Goal: Information Seeking & Learning: Learn about a topic

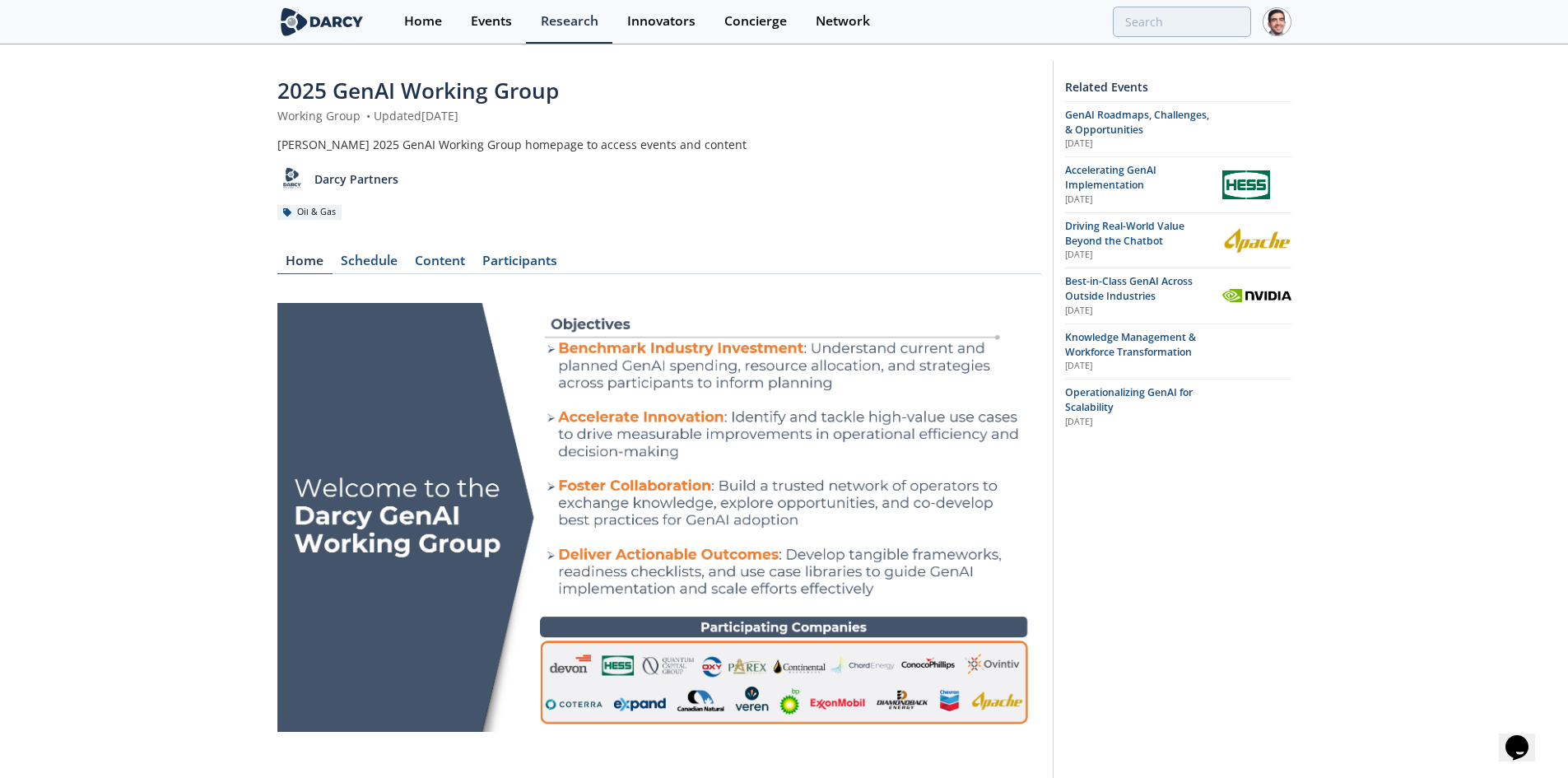
click at [1112, 394] on span "Operationalizing GenAI for Scalability" at bounding box center [1129, 400] width 128 height 28
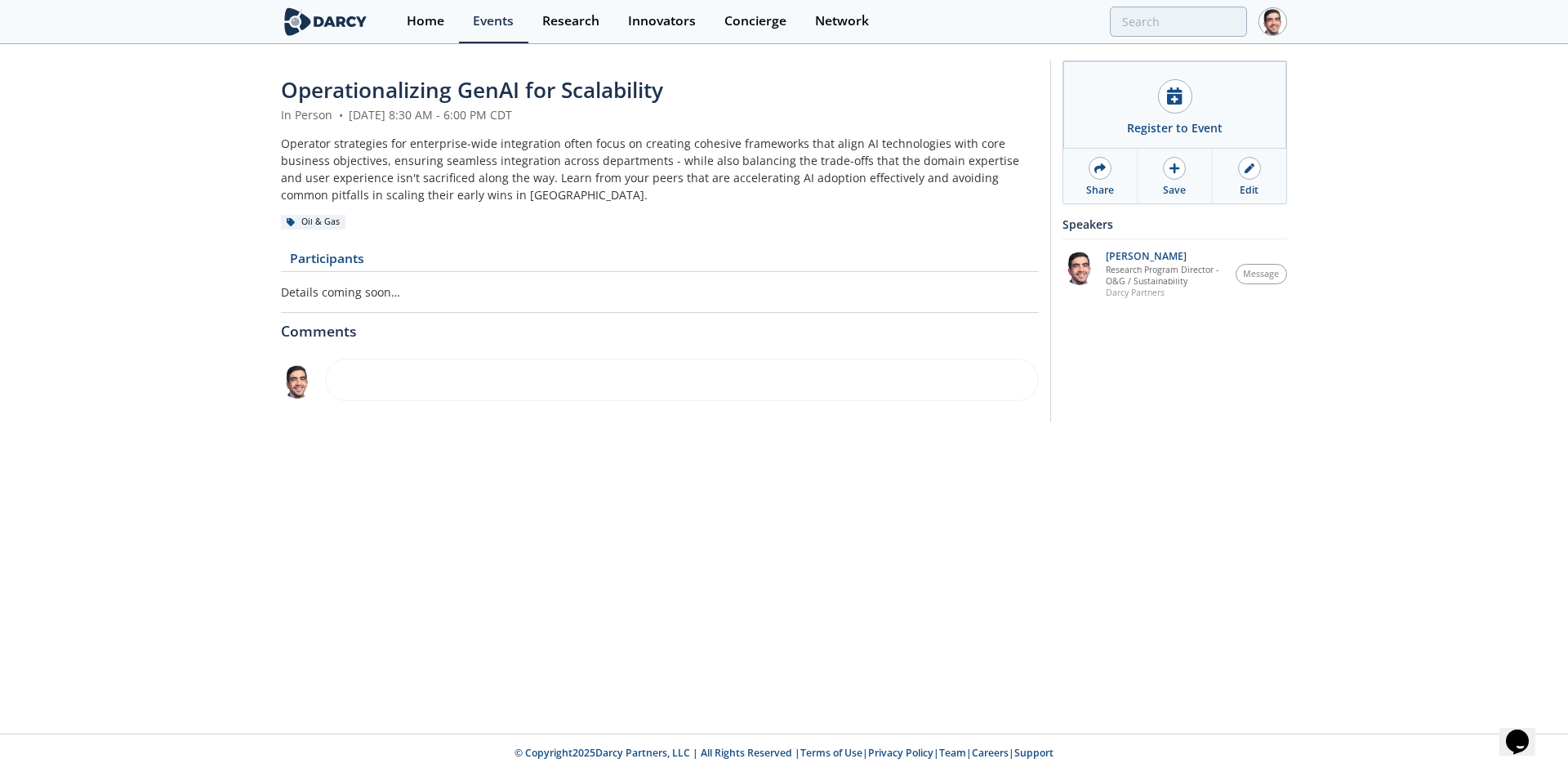
click at [1248, 174] on div at bounding box center [1249, 168] width 23 height 23
click at [1248, 186] on div "Edit" at bounding box center [1248, 190] width 18 height 15
click at [396, 257] on link "Participants" at bounding box center [394, 262] width 92 height 19
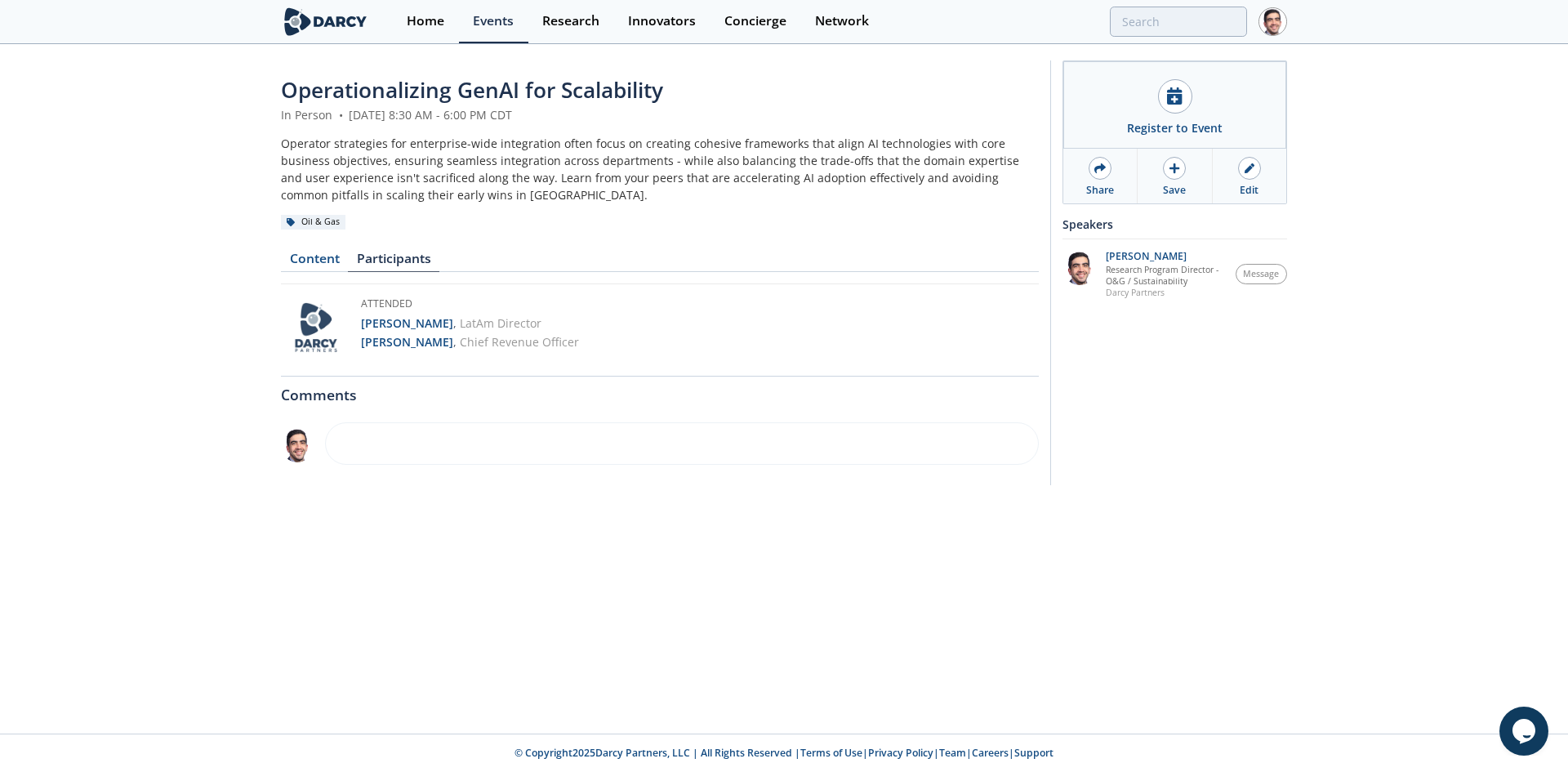
click at [322, 253] on link "Content" at bounding box center [314, 262] width 67 height 19
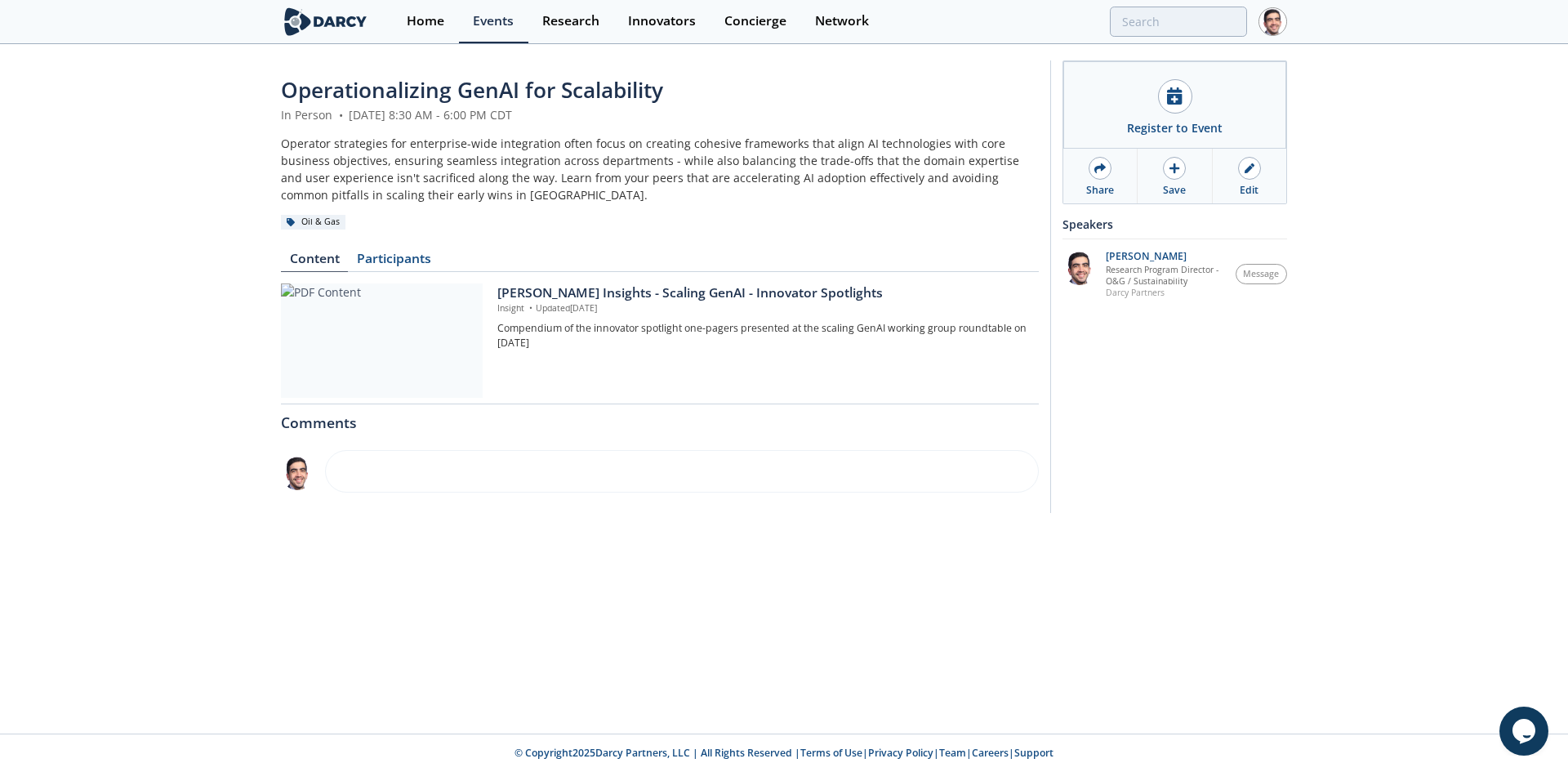
click at [588, 295] on div "[PERSON_NAME] Insights - Scaling GenAI - Innovator Spotlights" at bounding box center [763, 293] width 530 height 19
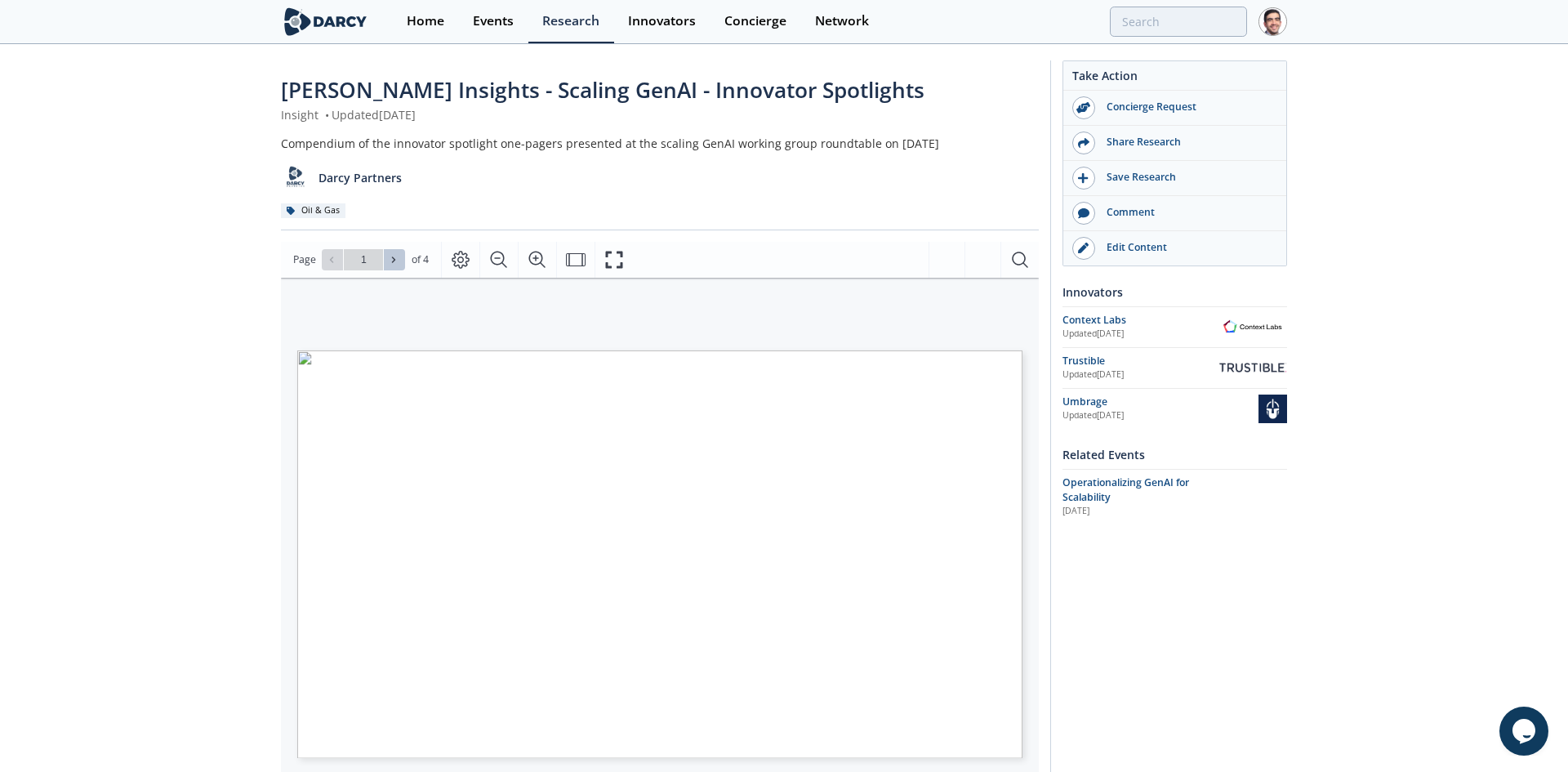
click at [393, 255] on icon at bounding box center [393, 259] width 10 height 10
type input "4"
click at [393, 255] on div "Go to Page 4" at bounding box center [363, 260] width 84 height 21
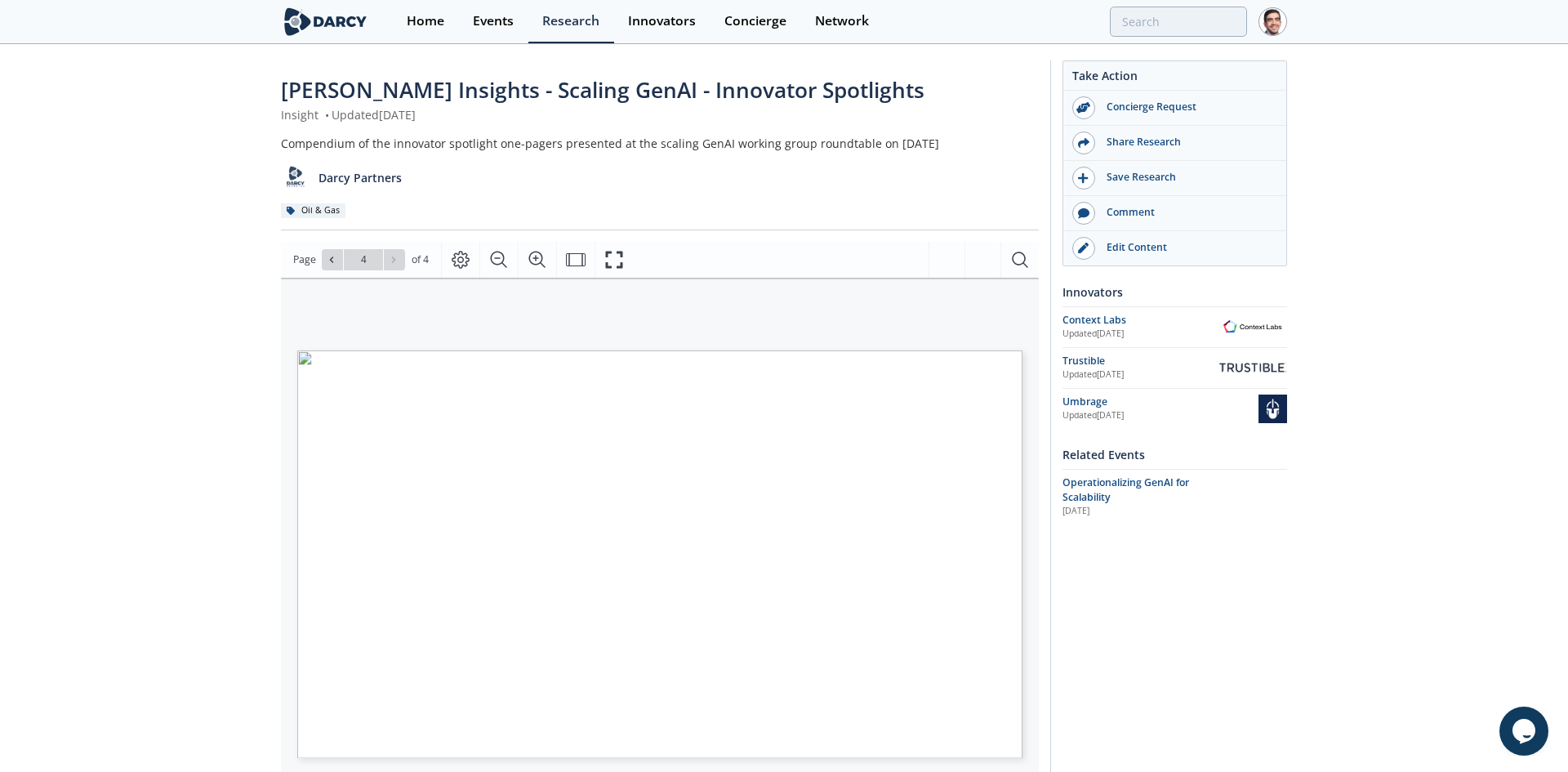
click at [393, 255] on div "Go to Page 4" at bounding box center [363, 260] width 84 height 21
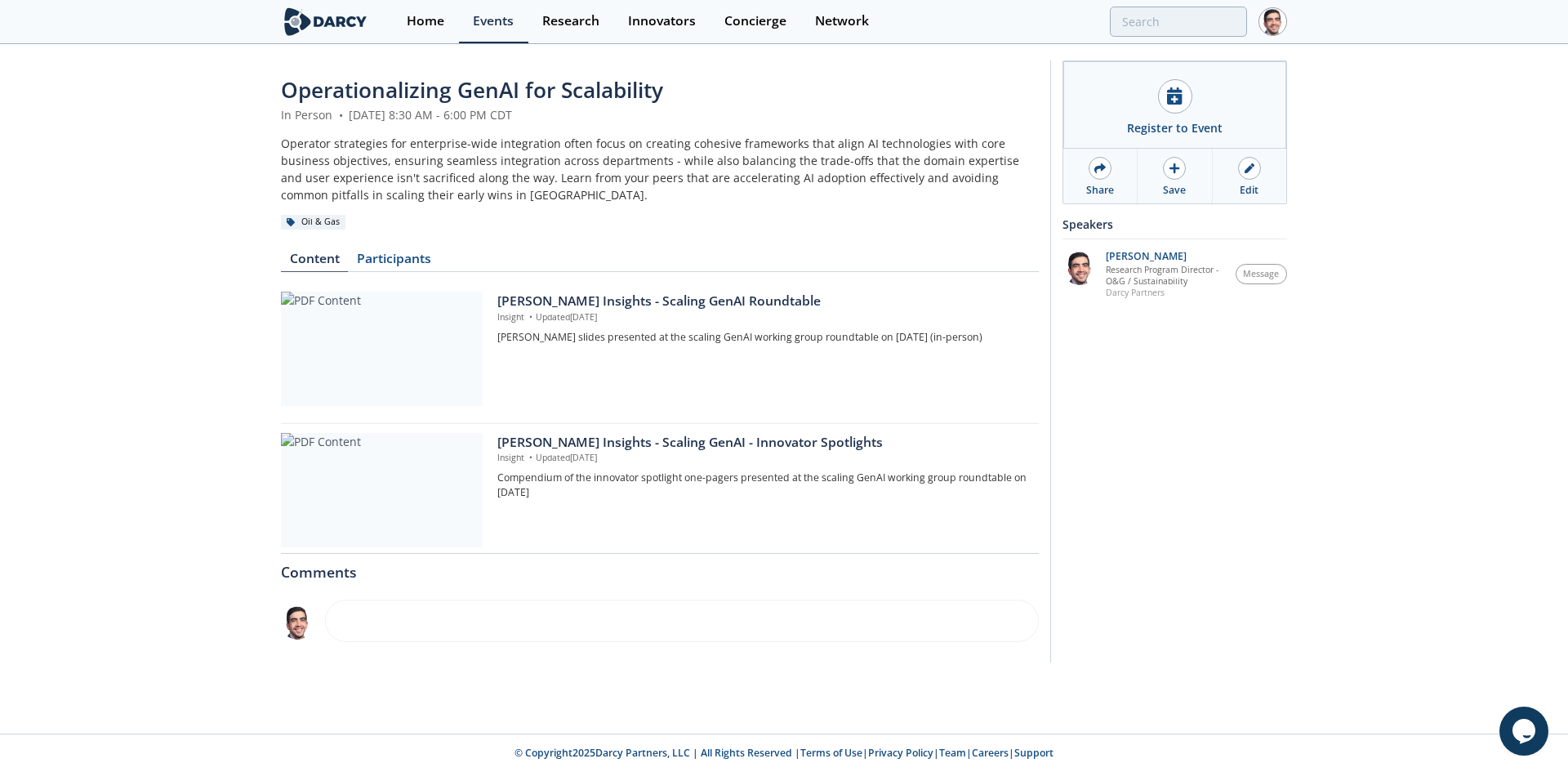
click at [1245, 171] on icon at bounding box center [1249, 167] width 10 height 10
click at [544, 296] on div "[PERSON_NAME] Insights - Scaling GenAI Roundtable" at bounding box center [763, 301] width 530 height 19
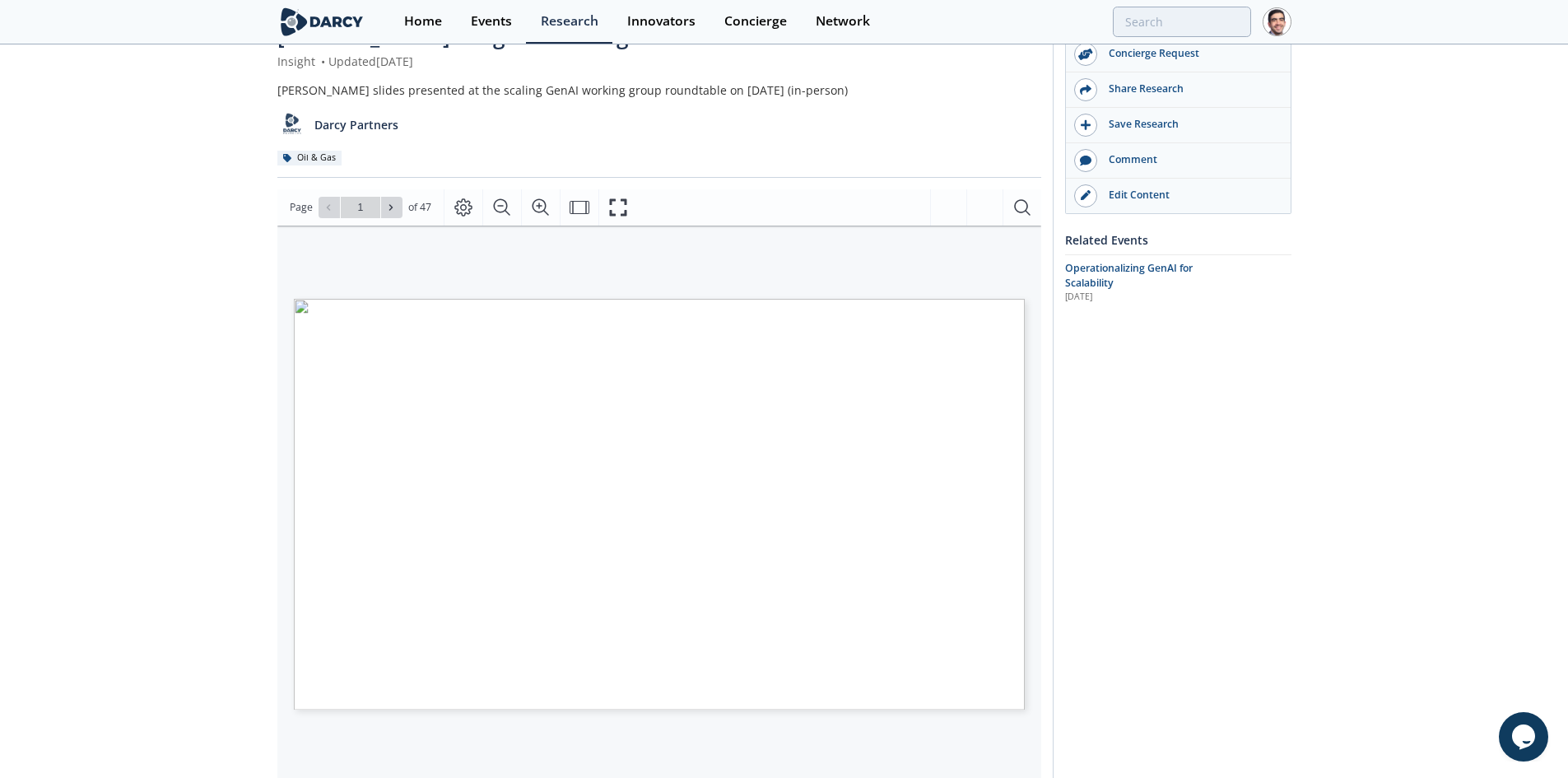
scroll to position [83, 0]
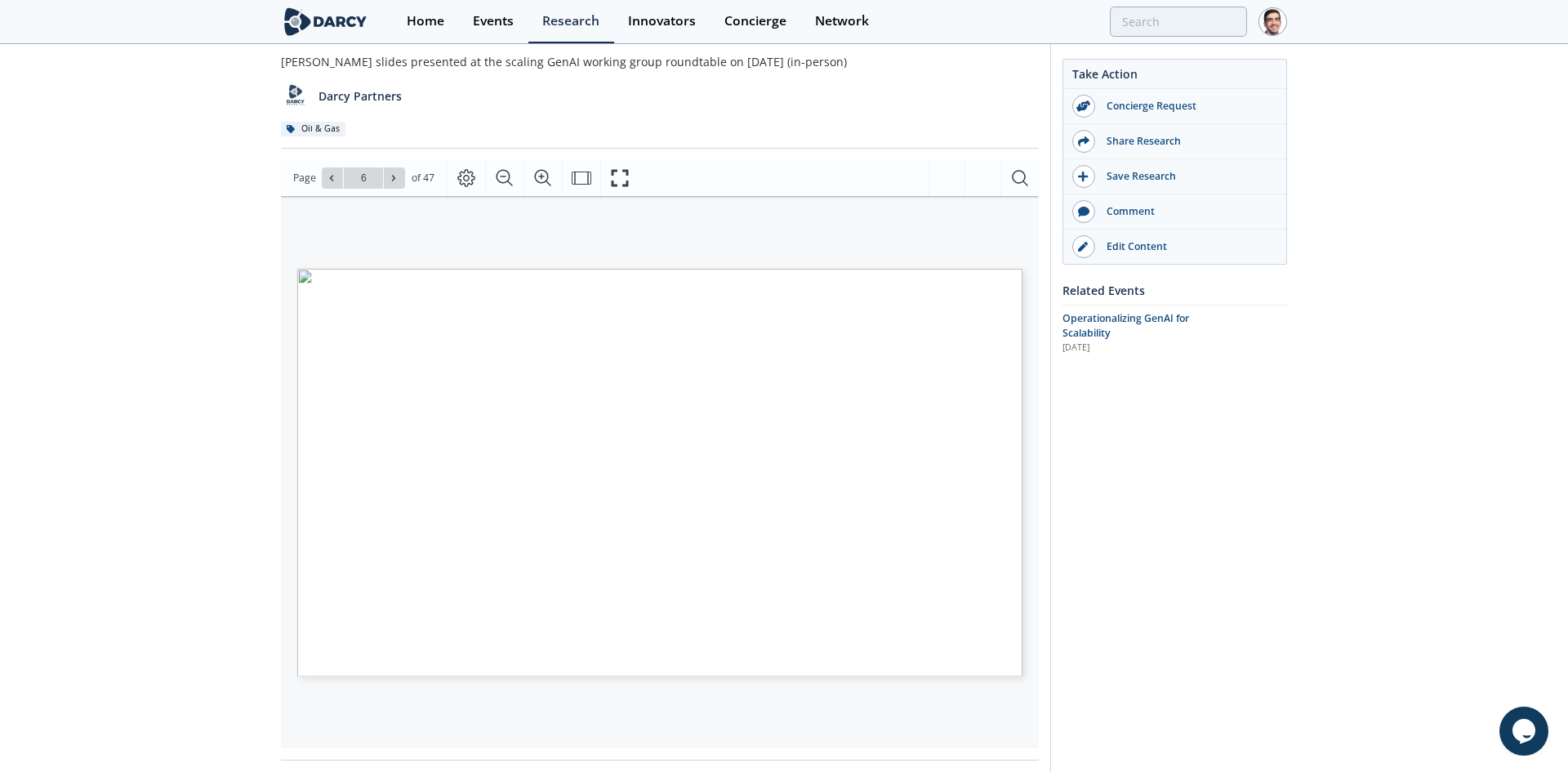
type input "7"
type input "8"
type input "9"
type input "10"
type input "11"
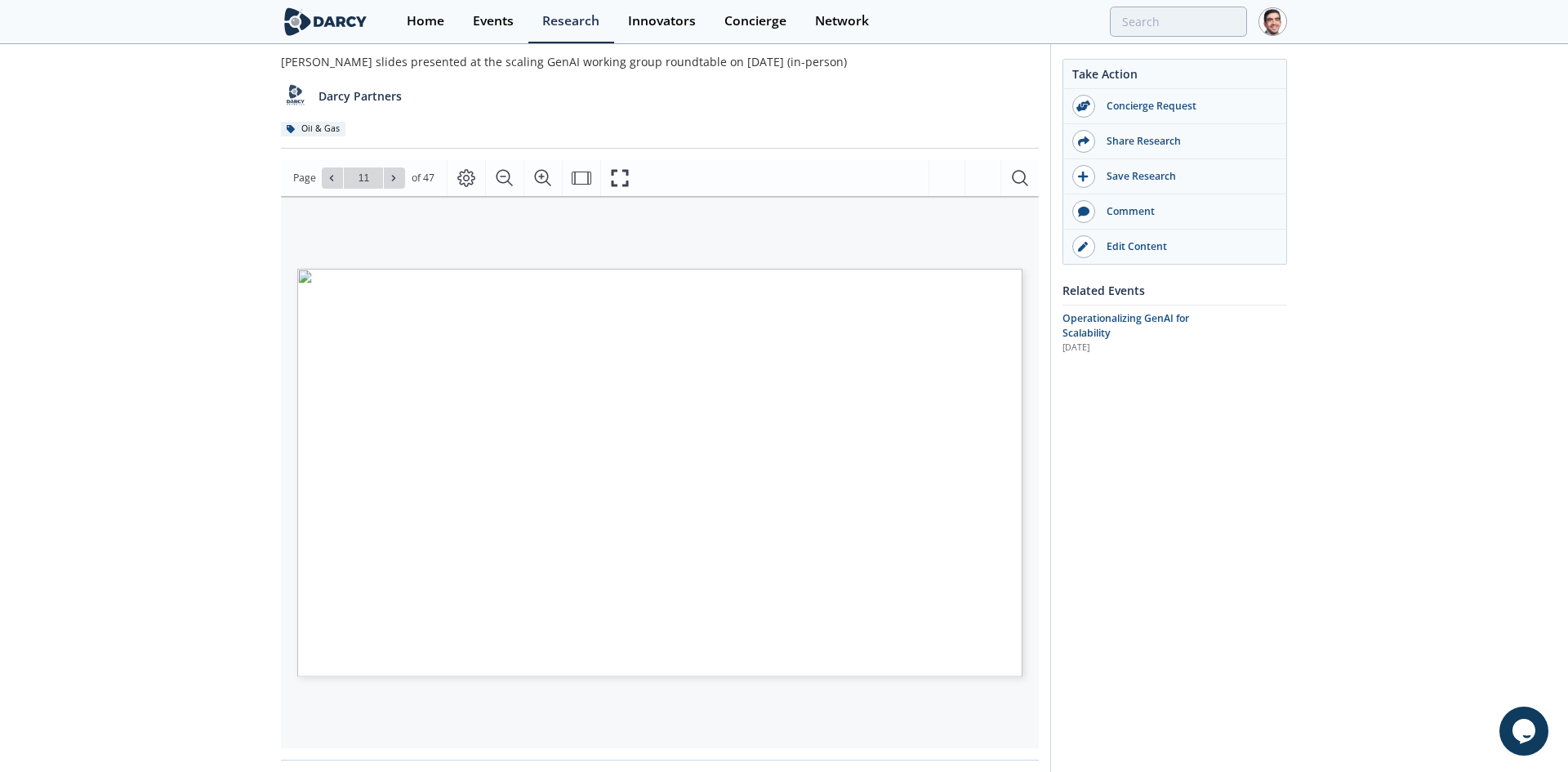
type input "12"
type input "13"
type input "14"
type input "15"
type input "16"
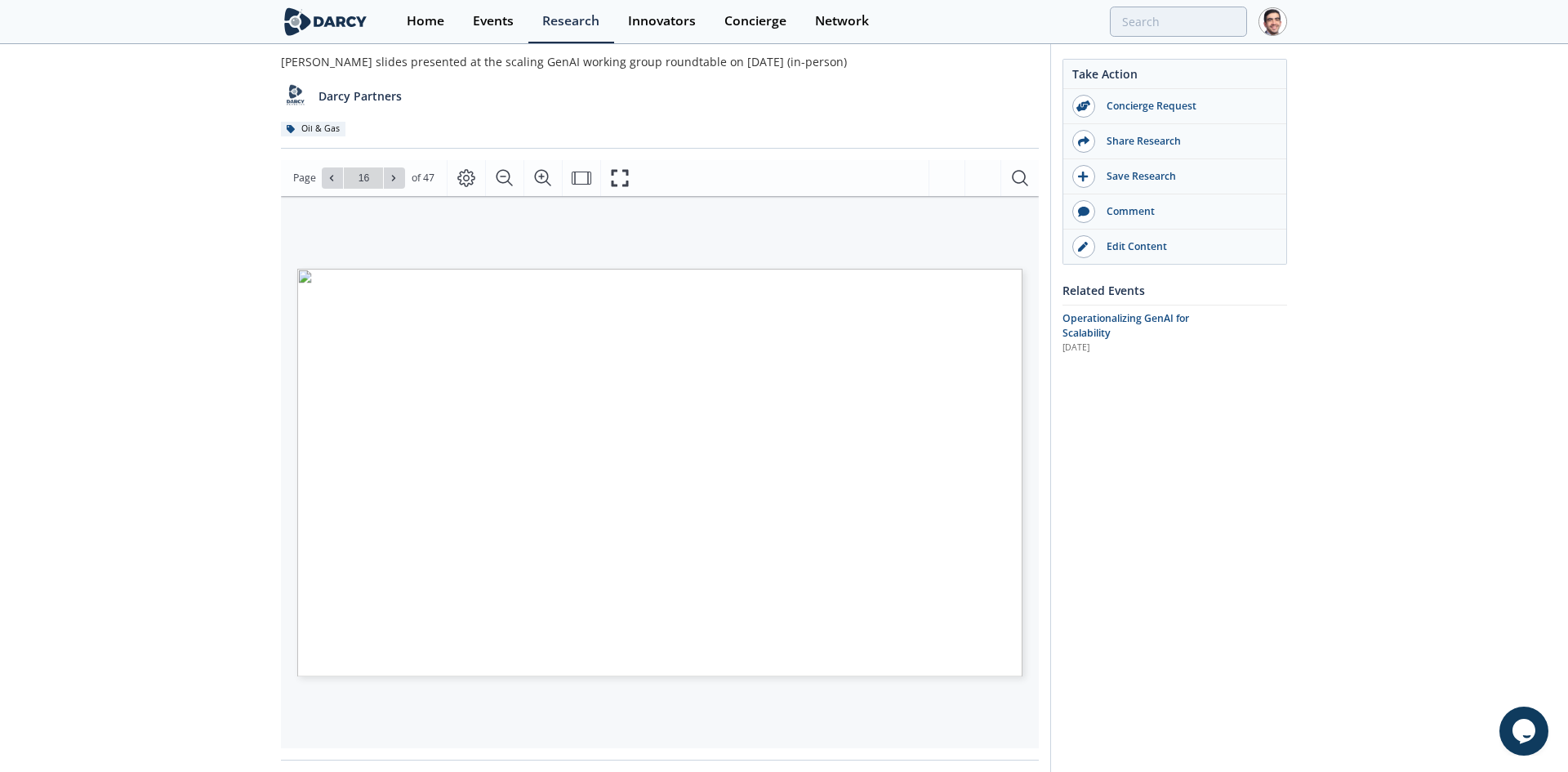
type input "17"
type input "18"
type input "19"
type input "20"
type input "21"
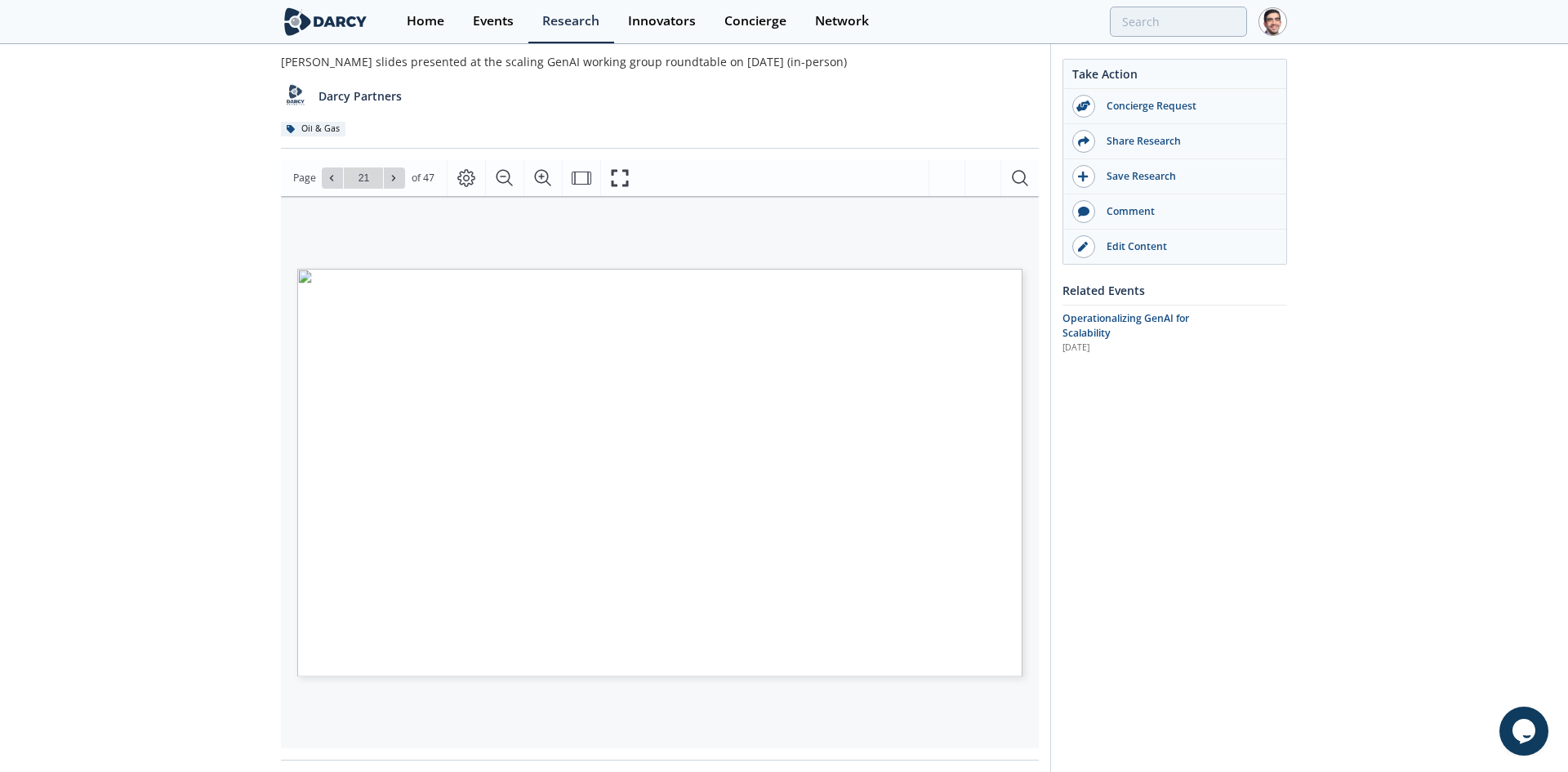
type input "22"
type input "23"
type input "24"
type input "25"
type input "26"
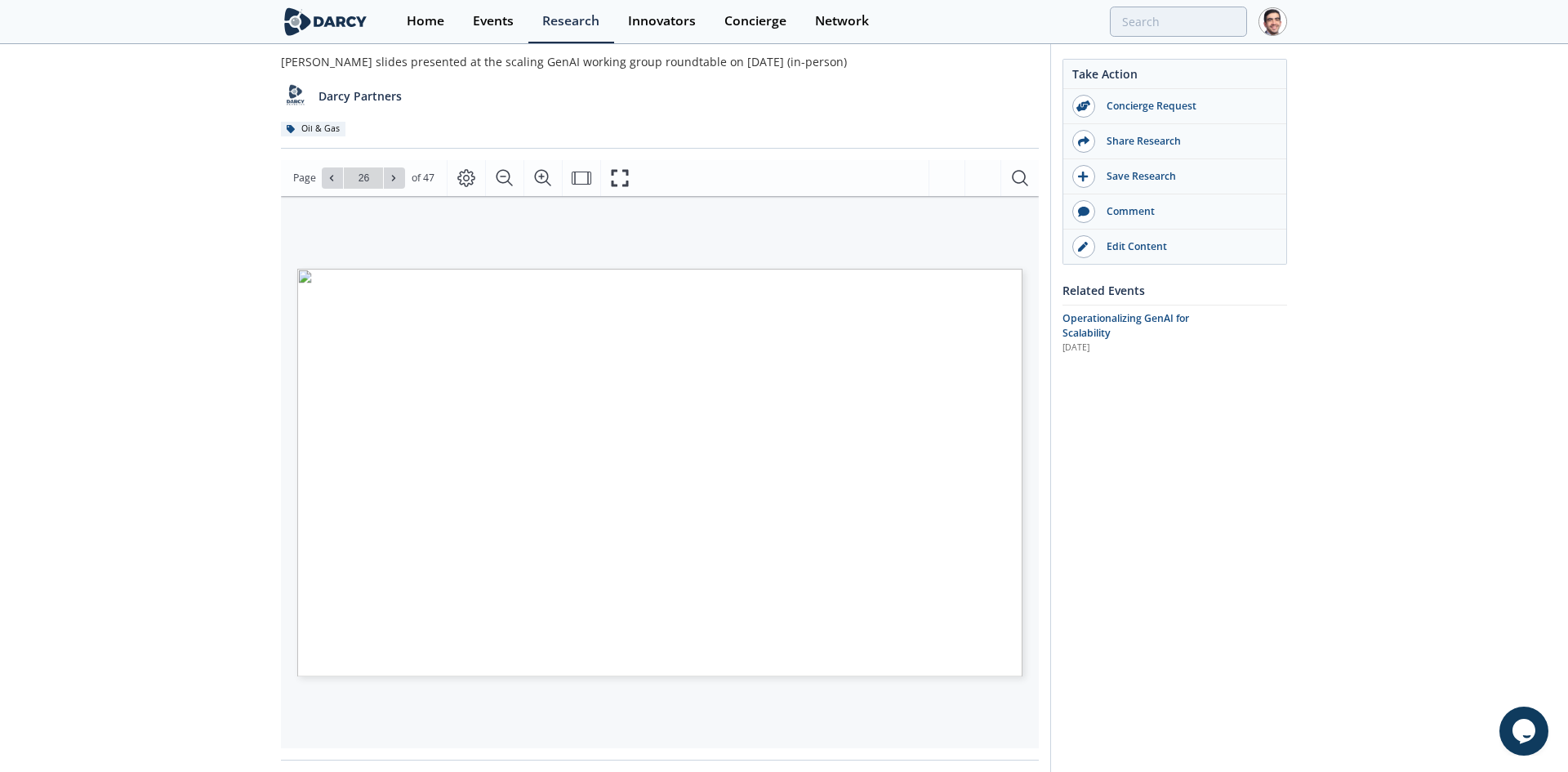
type input "27"
type input "28"
type input "29"
type input "30"
type input "31"
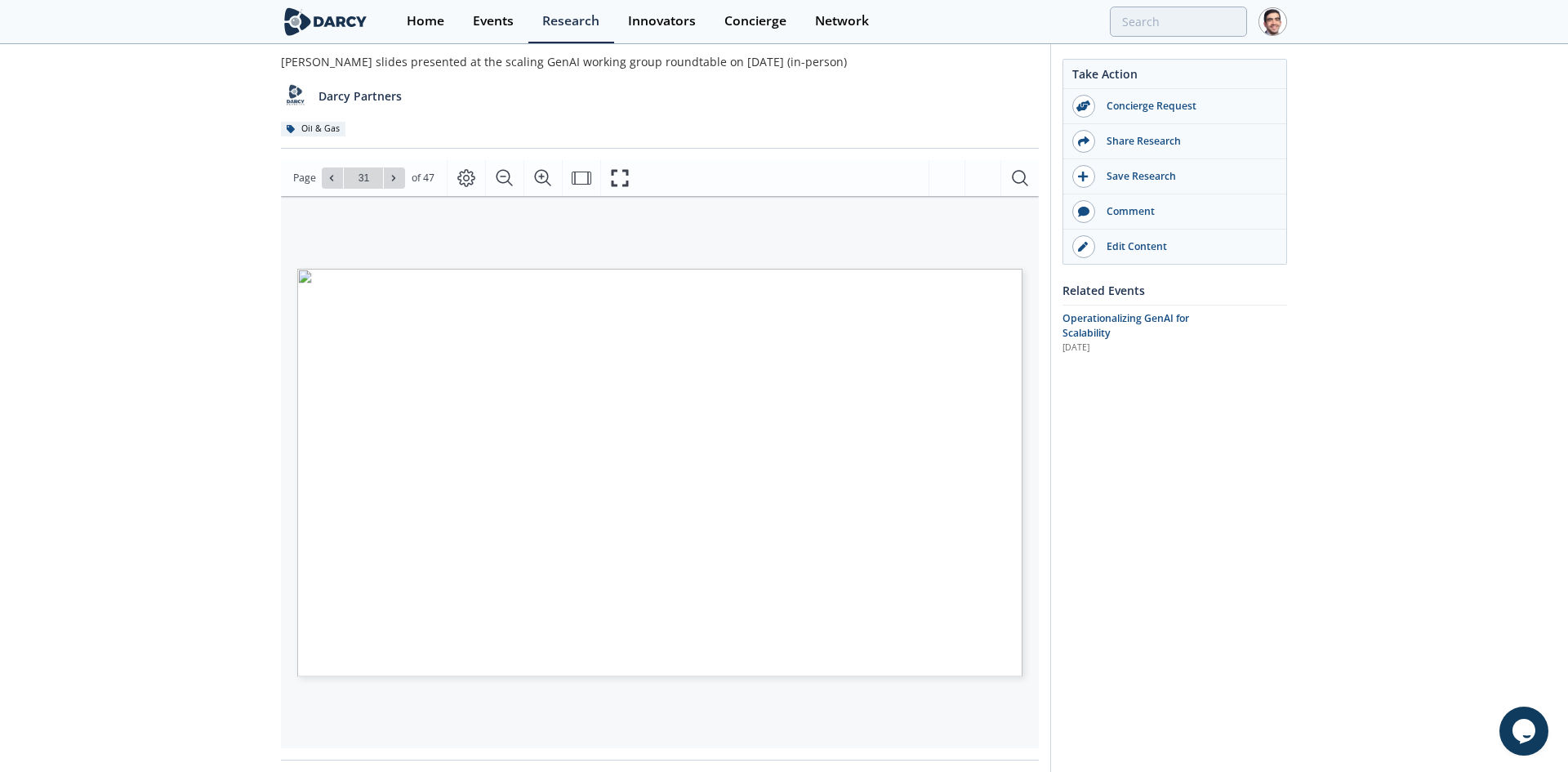
type input "32"
type input "33"
type input "34"
type input "35"
type input "36"
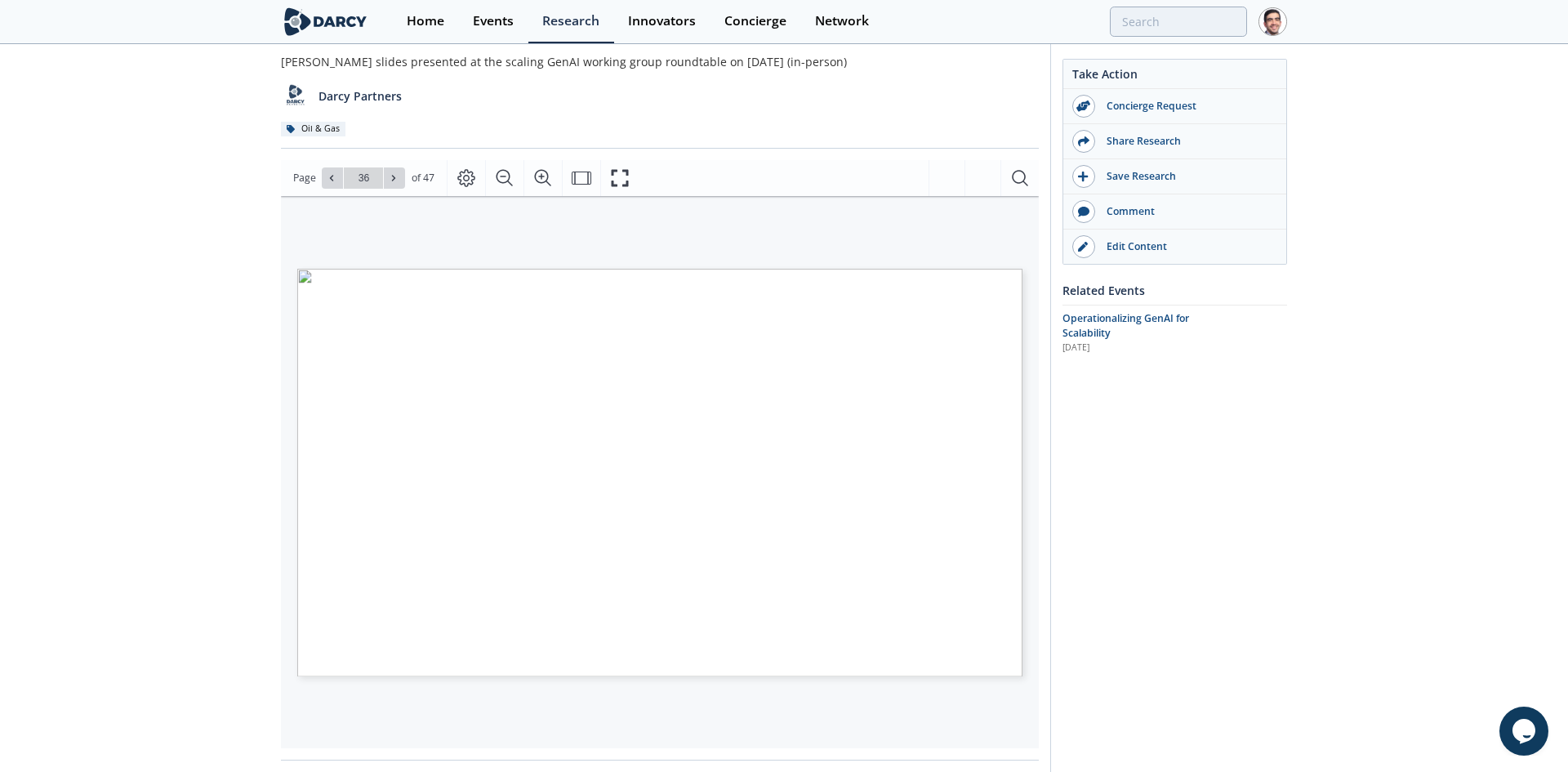
type input "37"
type input "38"
type input "39"
type input "41"
type input "42"
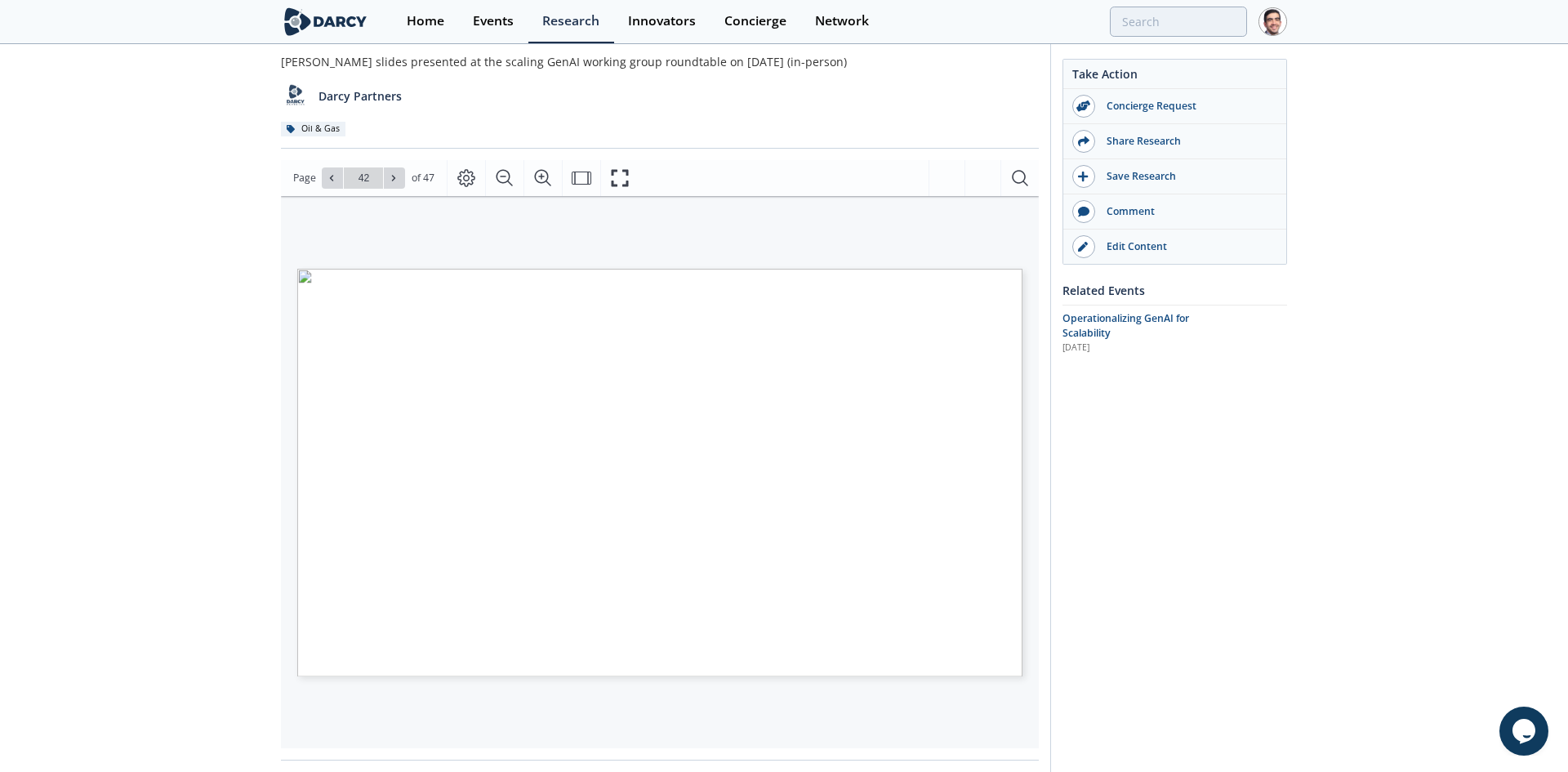
type input "43"
type input "44"
type input "45"
type input "46"
type input "47"
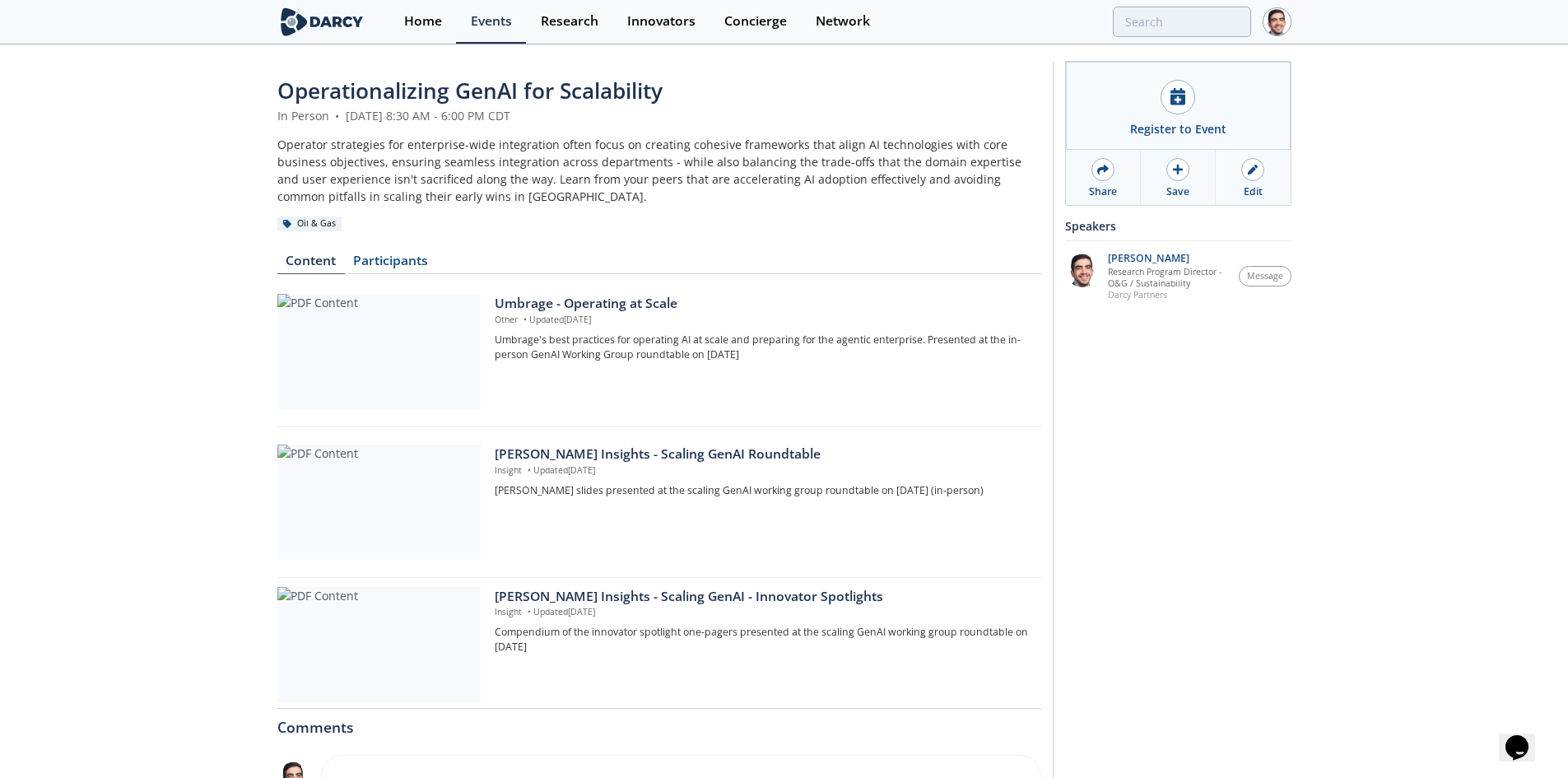
click at [580, 306] on div "Umbrage - Operating at Scale" at bounding box center [762, 304] width 535 height 20
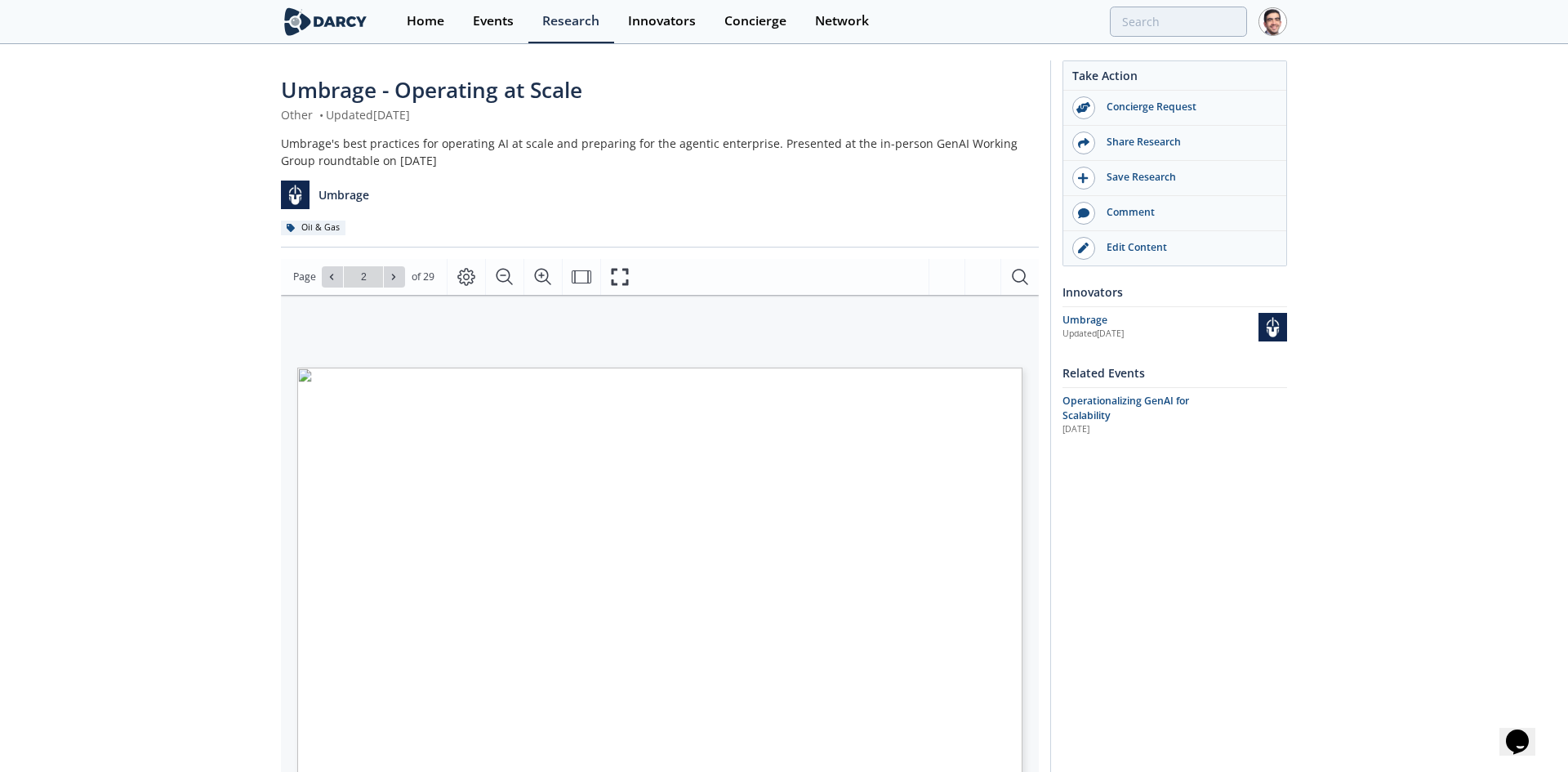
type input "3"
type input "4"
type input "5"
type input "6"
type input "7"
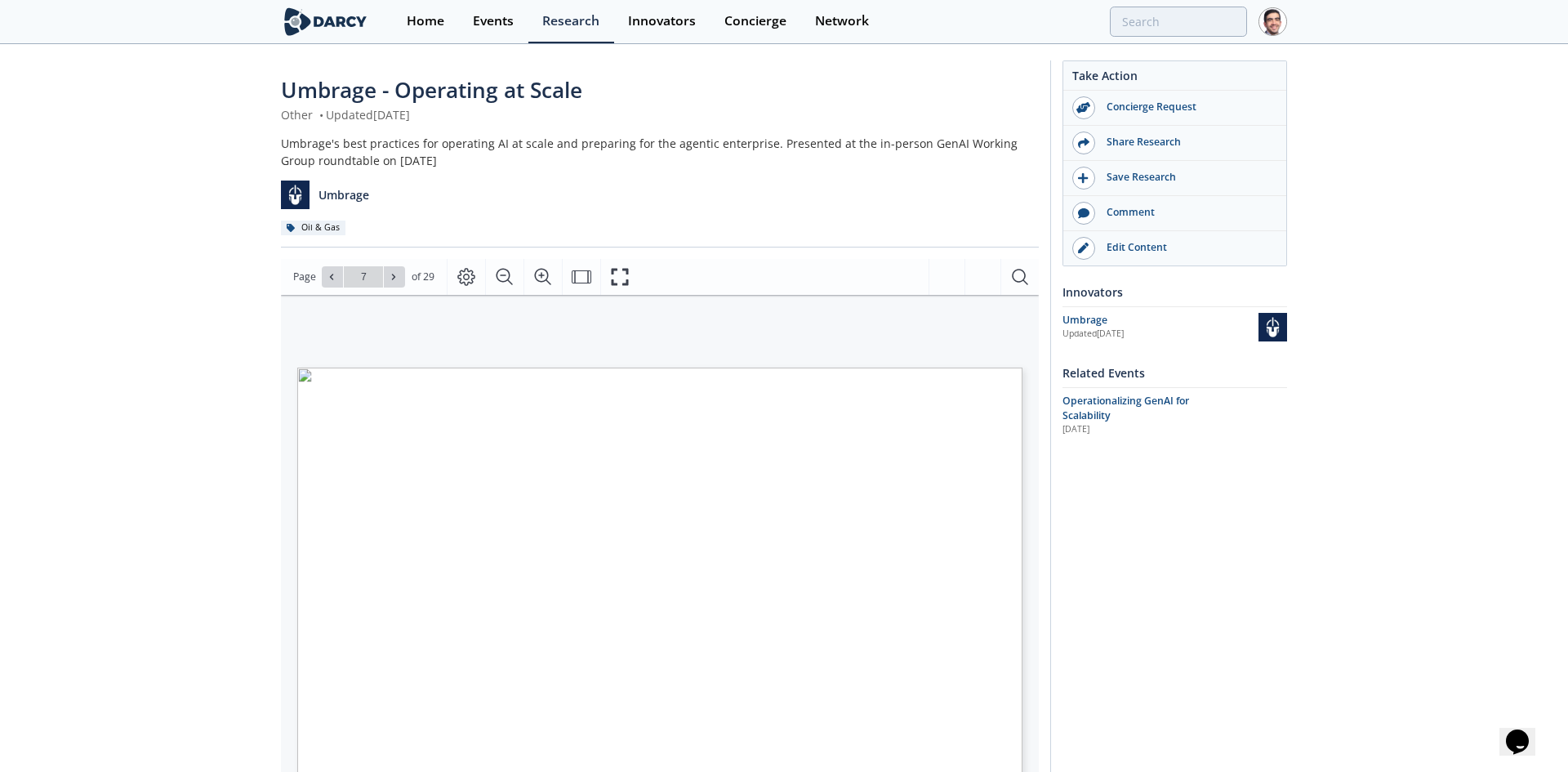
type input "8"
type input "9"
type input "10"
type input "11"
type input "12"
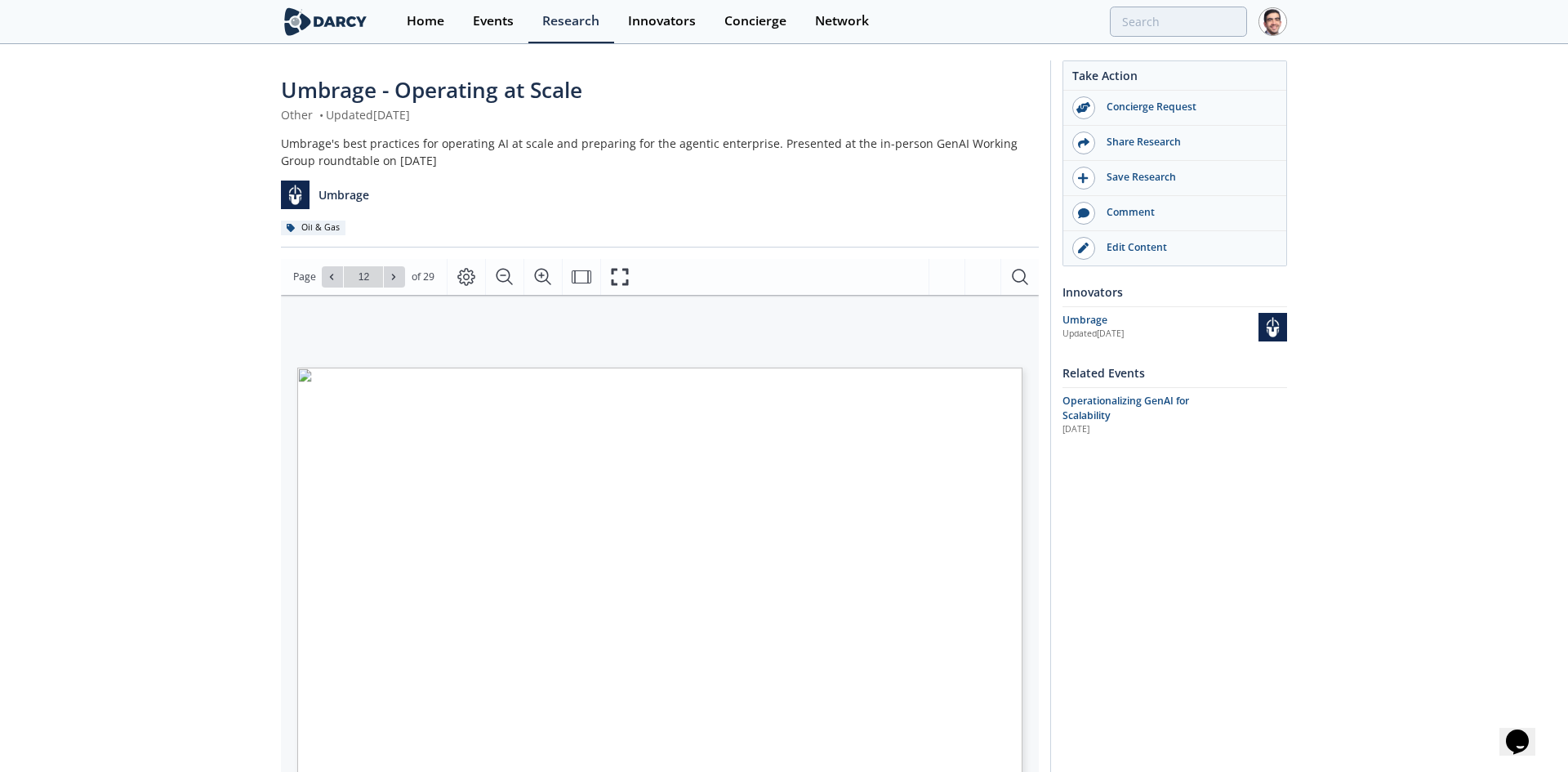
type input "13"
type input "14"
type input "15"
type input "16"
type input "17"
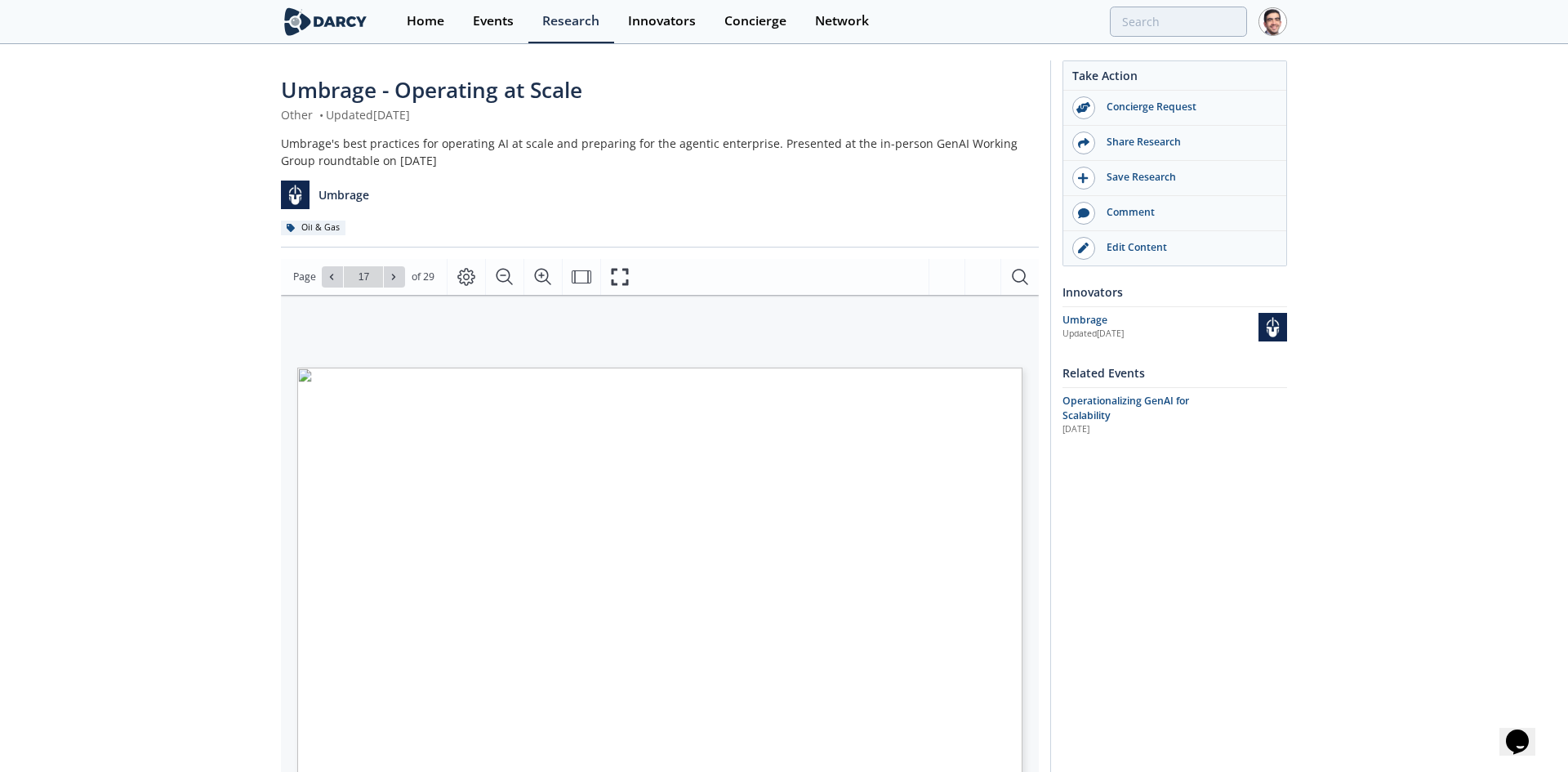
type input "18"
type input "19"
type input "21"
type input "22"
type input "23"
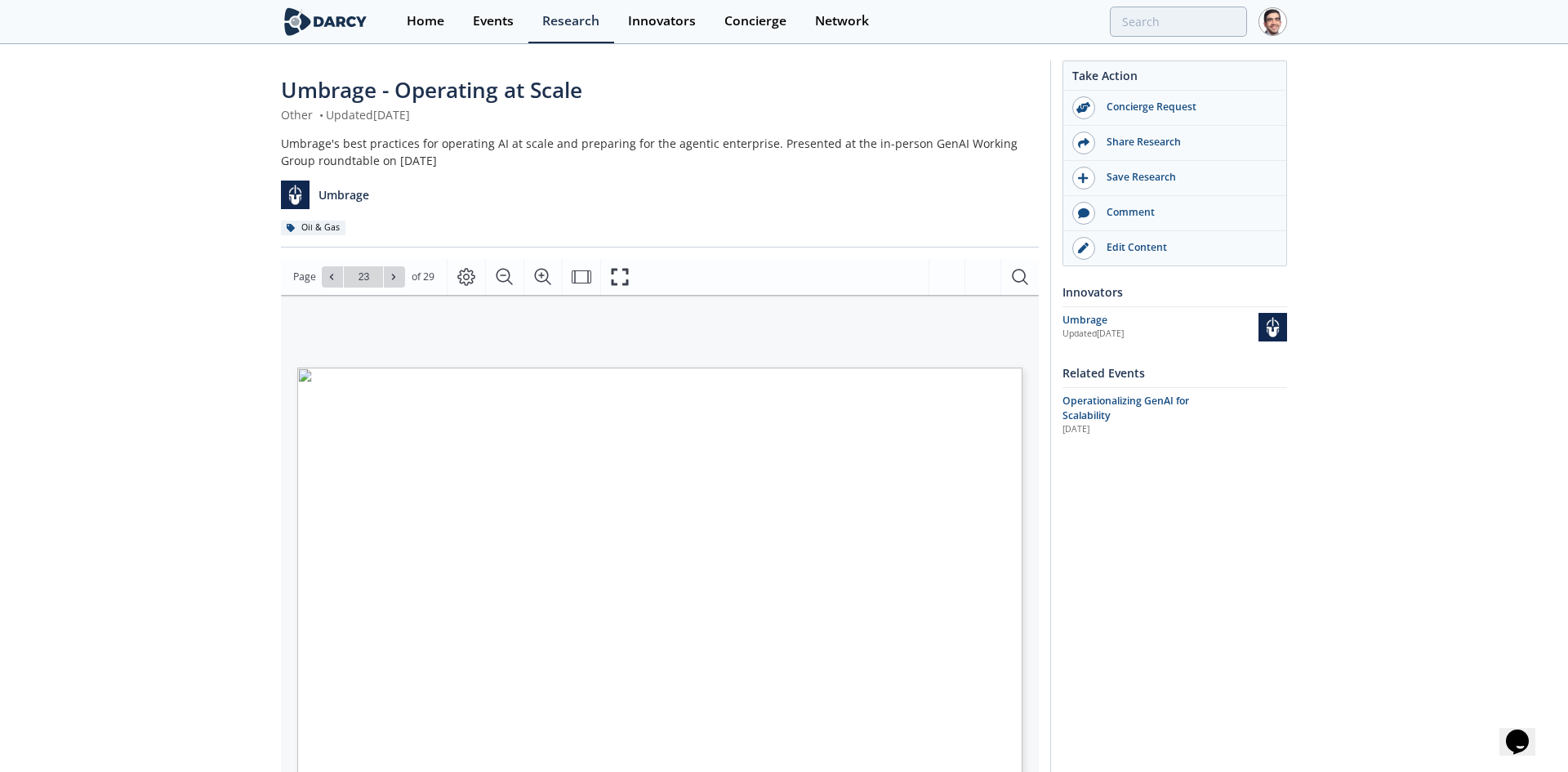
type input "24"
type input "29"
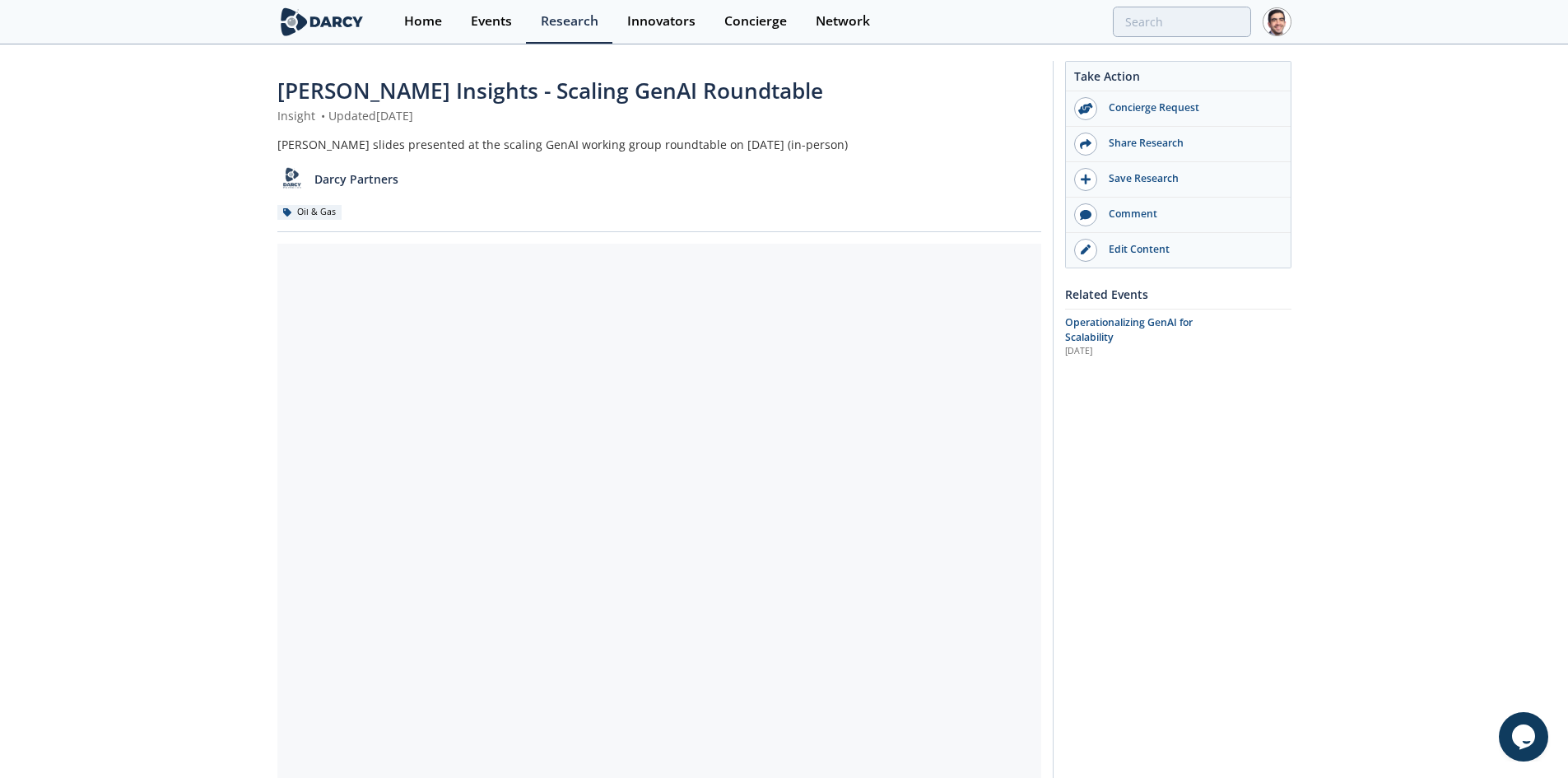
click at [1104, 335] on span "Operationalizing GenAI for Scalability" at bounding box center [1129, 329] width 128 height 28
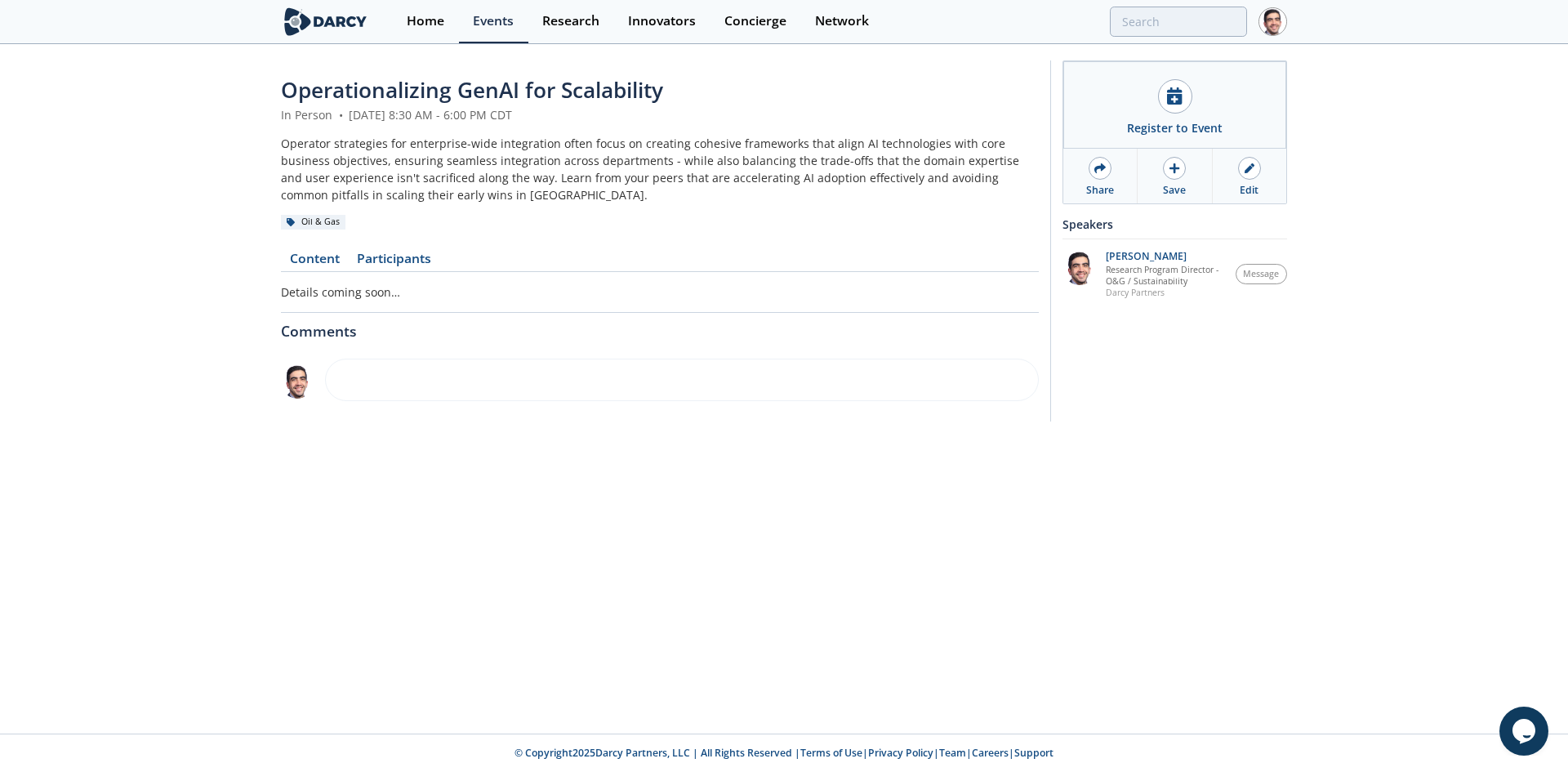
click at [1254, 173] on icon at bounding box center [1249, 167] width 10 height 10
click at [307, 259] on link "Content" at bounding box center [314, 262] width 67 height 19
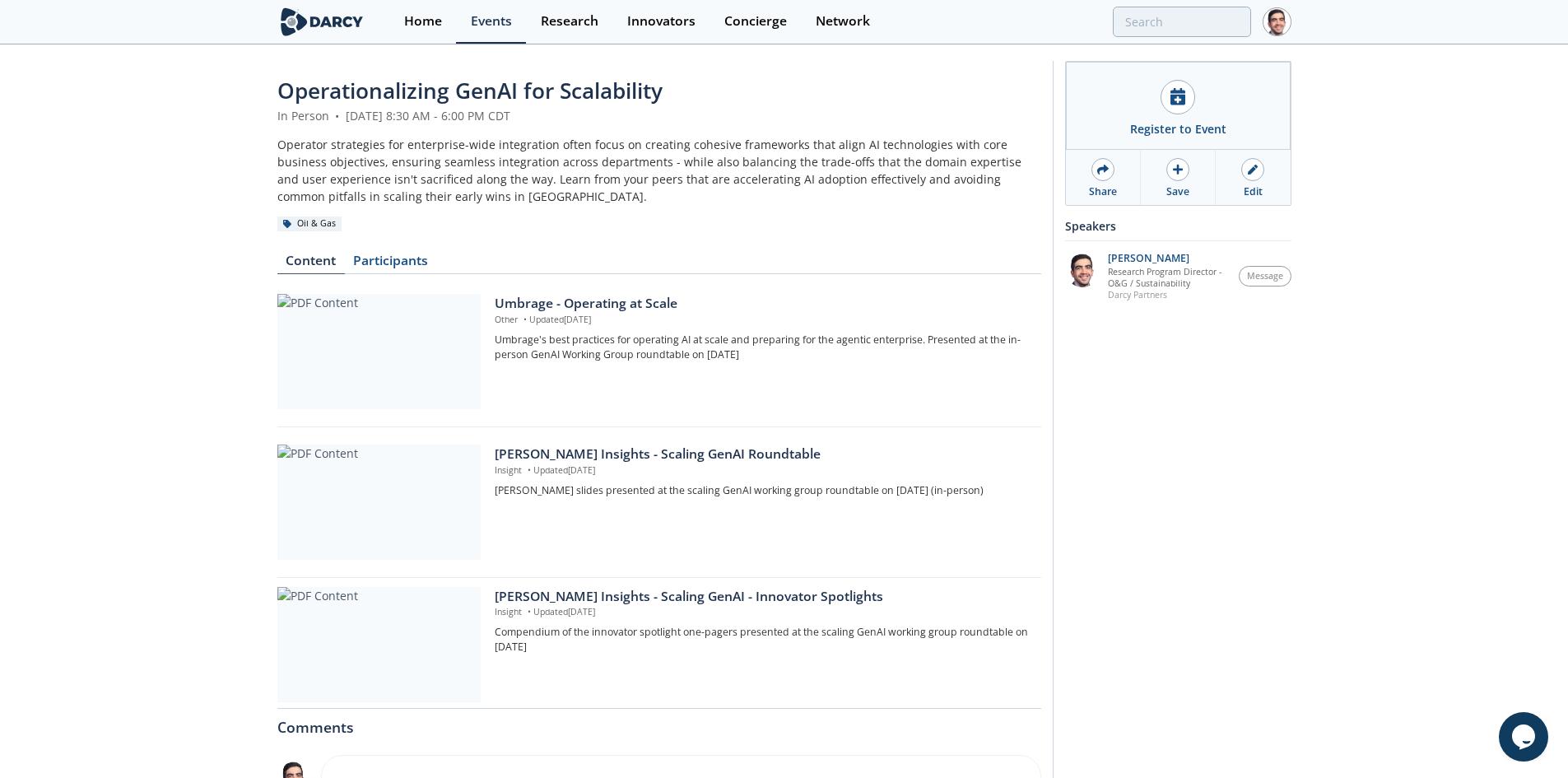
click at [525, 317] on span "•" at bounding box center [525, 319] width 9 height 12
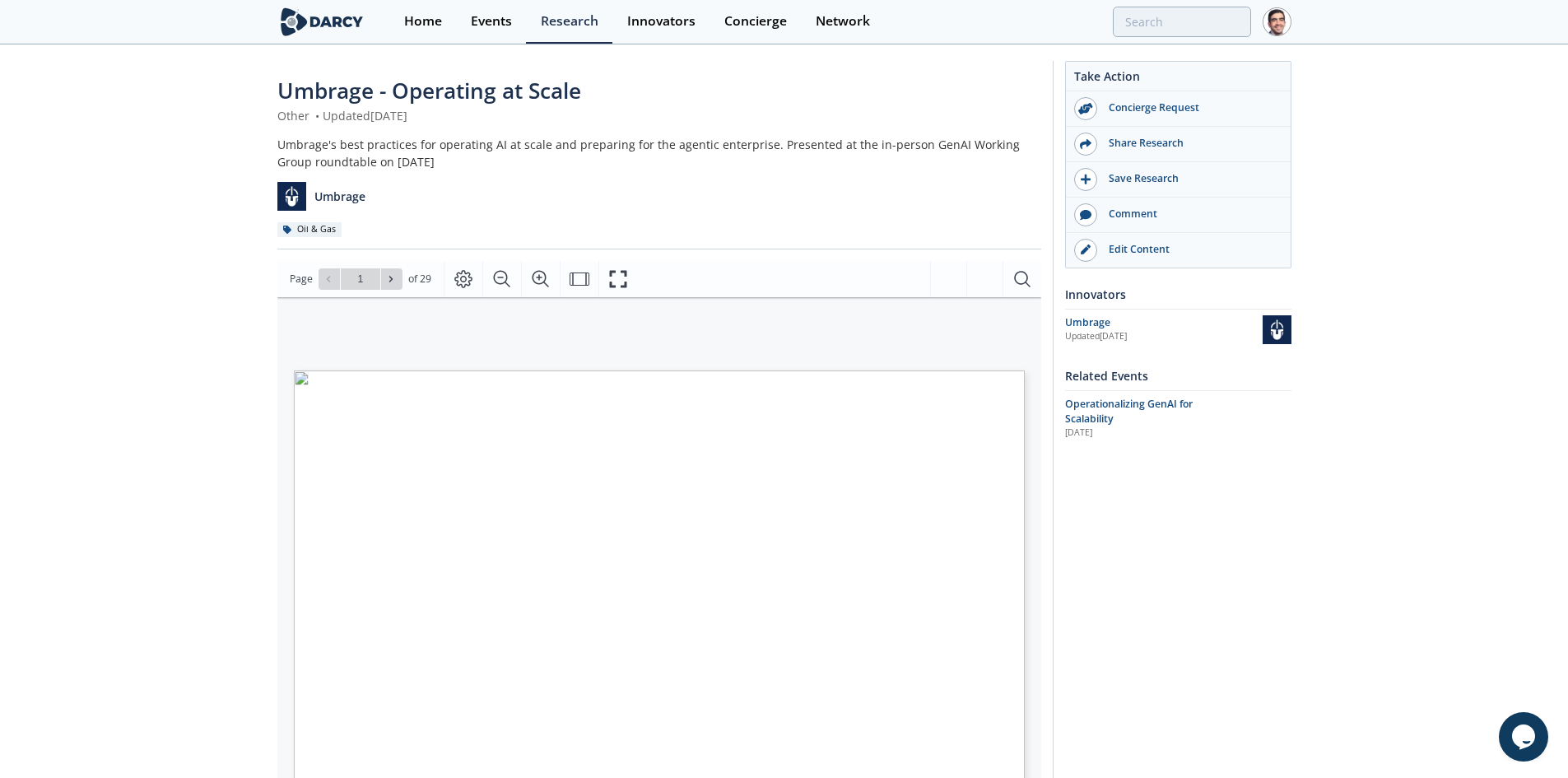
drag, startPoint x: 471, startPoint y: 163, endPoint x: 765, endPoint y: 143, distance: 294.7
click at [765, 143] on div "Umbrage's best practices for operating AI at scale and preparing for the agenti…" at bounding box center [659, 153] width 764 height 35
copy div "Presented at the in-person GenAI Working Group roundtable on [DATE]"
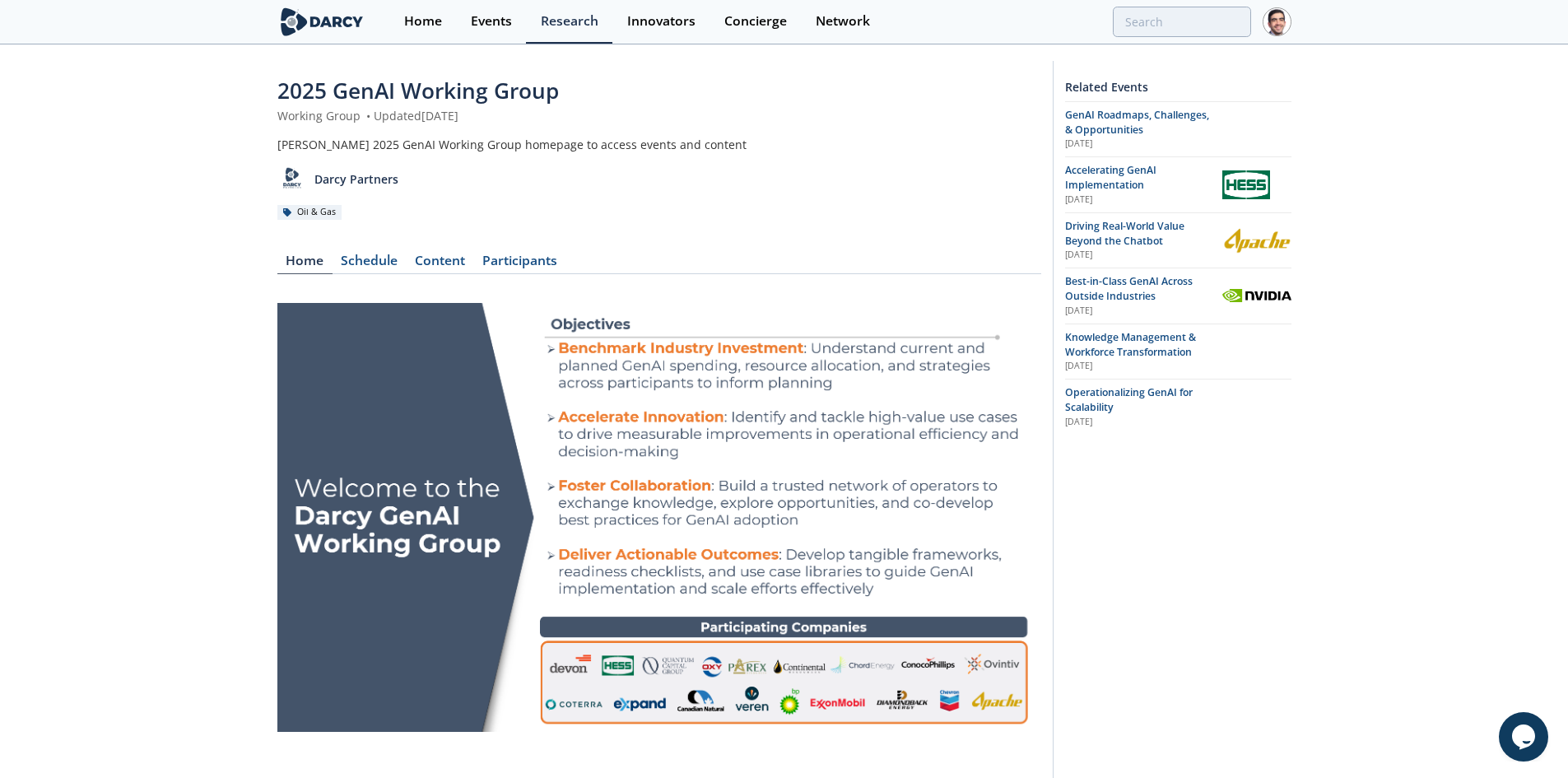
click at [449, 258] on div "Content" at bounding box center [440, 264] width 67 height 20
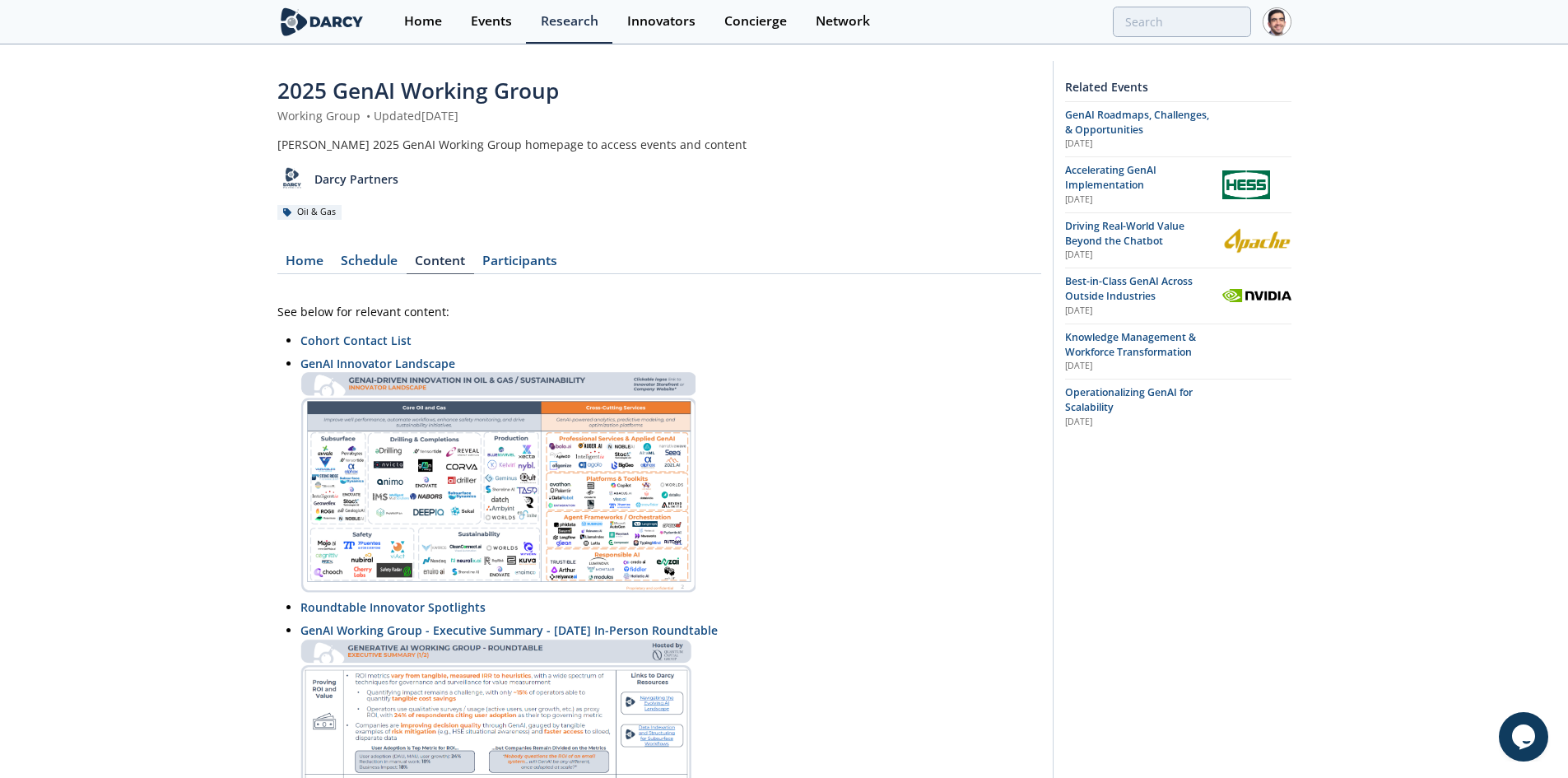
click at [1097, 401] on span "Operationalizing GenAI for Scalability" at bounding box center [1129, 400] width 128 height 28
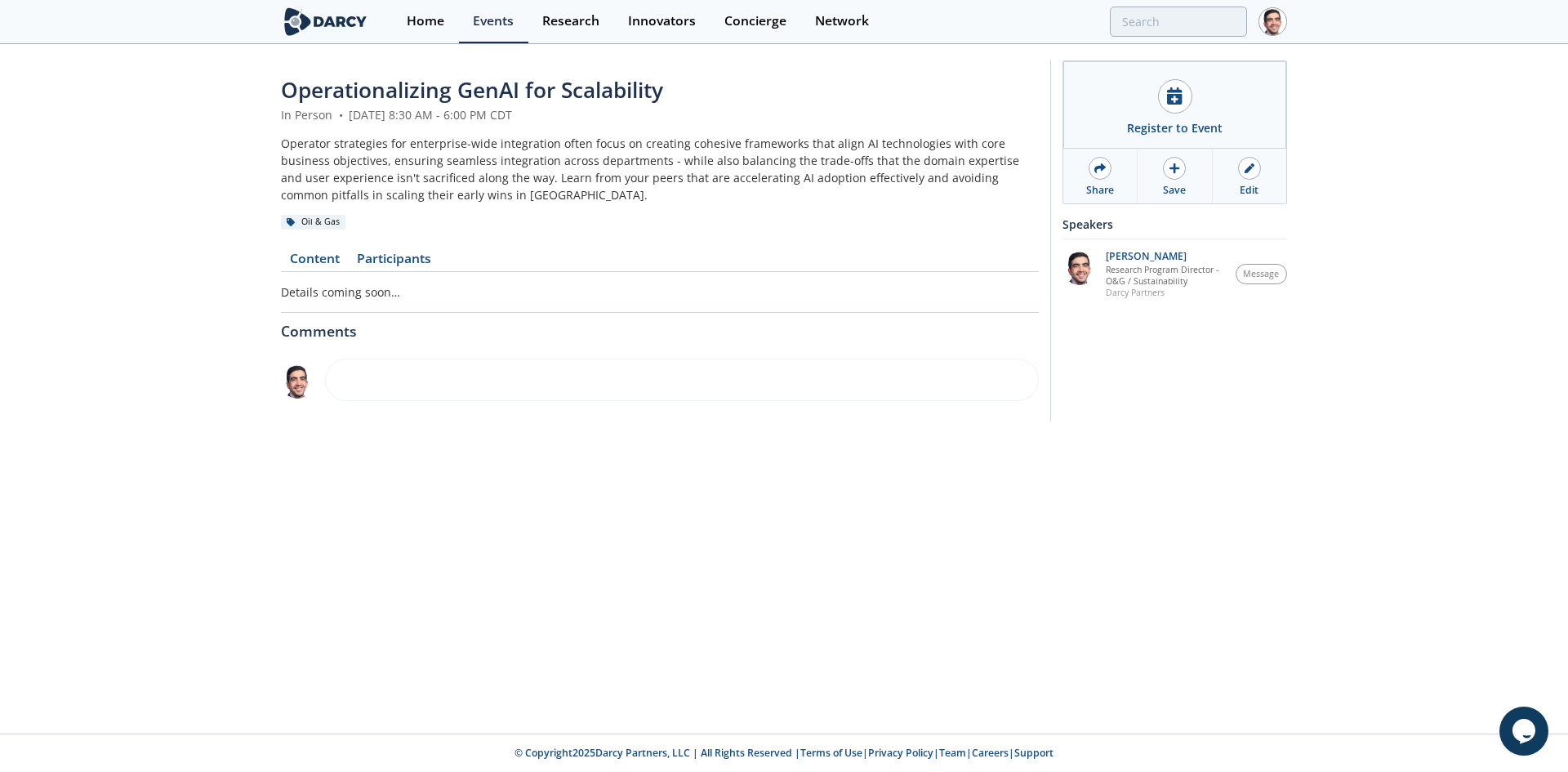
click at [307, 265] on link "Content" at bounding box center [314, 262] width 67 height 19
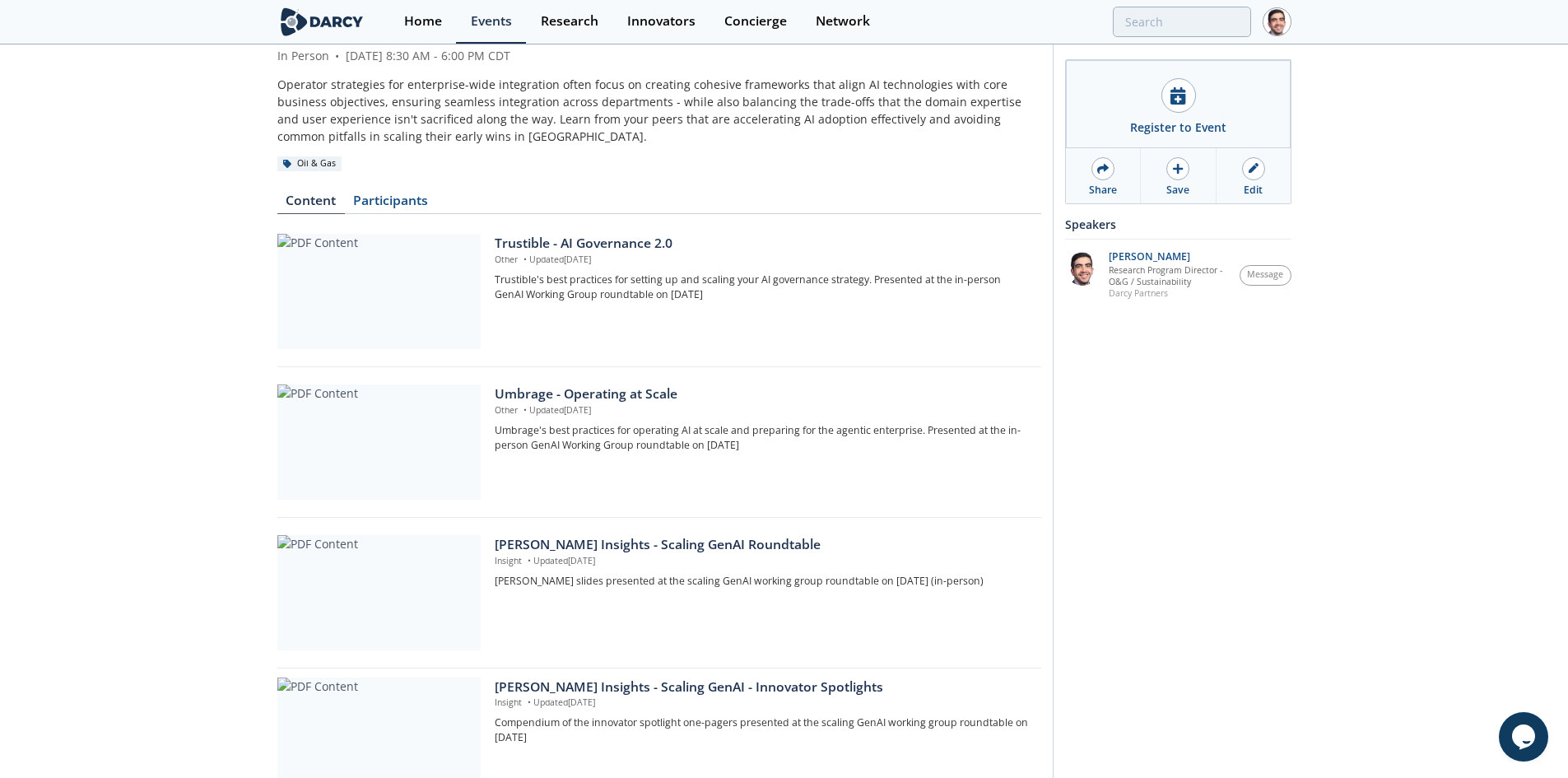
scroll to position [164, 0]
